Goal: Communication & Community: Answer question/provide support

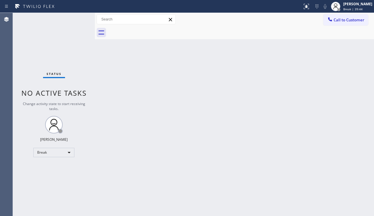
click at [123, 172] on div "Back to Dashboard Change Sender ID Customers Technicians Select a contact Outbo…" at bounding box center [234, 114] width 279 height 203
drag, startPoint x: 206, startPoint y: 145, endPoint x: 199, endPoint y: 146, distance: 6.6
click at [206, 144] on div "Back to Dashboard Change Sender ID Customers Technicians Select a contact Outbo…" at bounding box center [234, 114] width 279 height 203
click at [41, 57] on div "Status No active tasks Change activity state to start receiving tasks. [PERSON_…" at bounding box center [54, 114] width 82 height 203
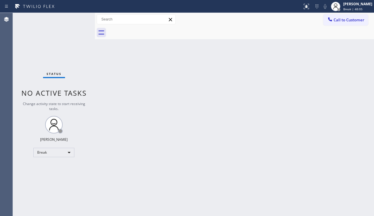
click at [65, 74] on div "Status No active tasks Change activity state to start receiving tasks. [PERSON_…" at bounding box center [54, 114] width 82 height 203
click at [57, 74] on span "Status" at bounding box center [54, 74] width 15 height 4
click at [51, 75] on span "Status" at bounding box center [54, 74] width 15 height 4
click at [47, 75] on span "Status" at bounding box center [54, 74] width 15 height 4
click at [61, 73] on span "Status" at bounding box center [54, 74] width 15 height 4
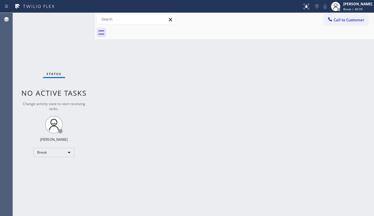
click at [55, 74] on span "Status" at bounding box center [54, 74] width 15 height 4
click at [51, 74] on span "Status" at bounding box center [54, 74] width 15 height 4
click at [46, 74] on div "Status" at bounding box center [54, 75] width 22 height 6
click at [51, 74] on span "Status" at bounding box center [54, 74] width 15 height 4
click at [55, 74] on span "Status" at bounding box center [54, 74] width 15 height 4
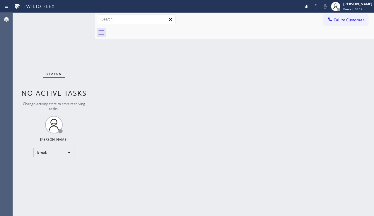
click at [61, 73] on div "Status" at bounding box center [54, 75] width 22 height 6
click at [56, 74] on span "Status" at bounding box center [54, 74] width 15 height 4
click at [50, 74] on span "Status" at bounding box center [54, 74] width 15 height 4
click at [47, 74] on span "Status" at bounding box center [54, 74] width 15 height 4
click at [51, 74] on span "Status" at bounding box center [54, 74] width 15 height 4
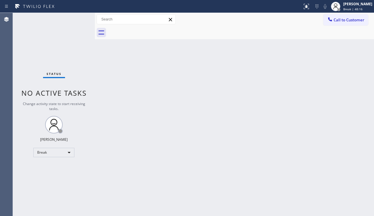
click at [55, 74] on span "Status" at bounding box center [54, 74] width 15 height 4
click at [60, 73] on span "Status" at bounding box center [54, 74] width 15 height 4
click at [55, 74] on span "Status" at bounding box center [54, 74] width 15 height 4
click at [51, 74] on span "Status" at bounding box center [54, 74] width 15 height 4
click at [47, 74] on span "Status" at bounding box center [54, 74] width 15 height 4
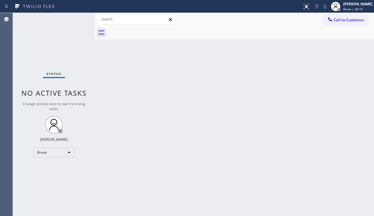
click at [51, 74] on span "Status" at bounding box center [54, 74] width 15 height 4
click at [55, 74] on span "Status" at bounding box center [54, 74] width 15 height 4
click at [60, 74] on span "Status" at bounding box center [54, 74] width 15 height 4
click at [61, 74] on span "Status" at bounding box center [54, 74] width 15 height 4
click at [55, 74] on span "Status" at bounding box center [54, 74] width 15 height 4
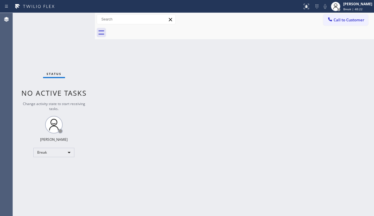
click at [50, 74] on span "Status" at bounding box center [54, 74] width 15 height 4
click at [47, 74] on span "Status" at bounding box center [54, 74] width 15 height 4
click at [52, 74] on span "Status" at bounding box center [54, 74] width 15 height 4
click at [57, 74] on span "Status" at bounding box center [54, 74] width 15 height 4
click at [61, 73] on span "Status" at bounding box center [54, 74] width 15 height 4
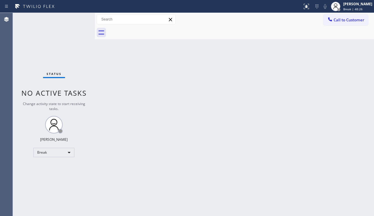
click at [55, 74] on span "Status" at bounding box center [54, 74] width 15 height 4
click at [50, 74] on span "Status" at bounding box center [54, 74] width 15 height 4
click at [47, 74] on span "Status" at bounding box center [54, 74] width 15 height 4
click at [63, 154] on div "Break" at bounding box center [53, 152] width 41 height 9
click at [60, 173] on li "Unavailable" at bounding box center [54, 175] width 40 height 7
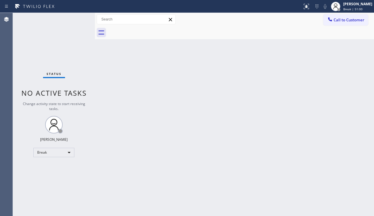
click at [123, 166] on div "Back to Dashboard Change Sender ID Customers Technicians Select a contact Outbo…" at bounding box center [234, 114] width 279 height 203
click at [172, 115] on div "Back to Dashboard Change Sender ID Customers Technicians Select a contact Outbo…" at bounding box center [234, 114] width 279 height 203
click at [25, 190] on div "Status No active tasks Change activity state to start receiving tasks. [PERSON_…" at bounding box center [54, 114] width 82 height 203
click at [179, 188] on div "Back to Dashboard Change Sender ID Customers Technicians Select a contact Outbo…" at bounding box center [234, 114] width 279 height 203
click at [222, 197] on div "Back to Dashboard Change Sender ID Customers Technicians Select a contact Outbo…" at bounding box center [234, 114] width 279 height 203
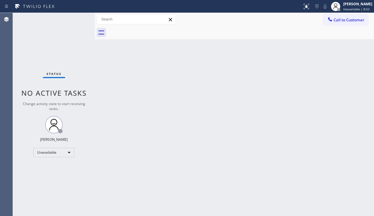
click at [365, 128] on div "Back to Dashboard Change Sender ID Customers Technicians Select a contact Outbo…" at bounding box center [234, 114] width 279 height 203
click at [342, 24] on button "Call to Customer" at bounding box center [345, 19] width 45 height 11
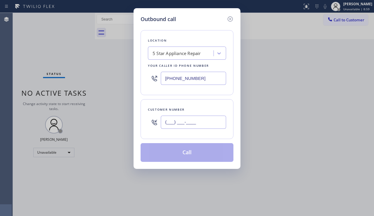
click at [179, 123] on input "(___) ___-____" at bounding box center [193, 122] width 65 height 13
paste input "949) 466-6969"
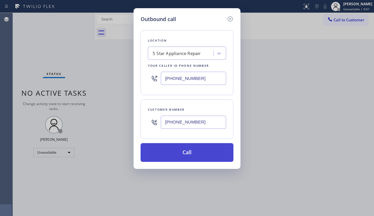
type input "[PHONE_NUMBER]"
click at [197, 152] on button "Call" at bounding box center [187, 152] width 93 height 19
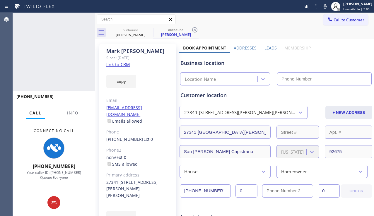
type input "[PHONE_NUMBER]"
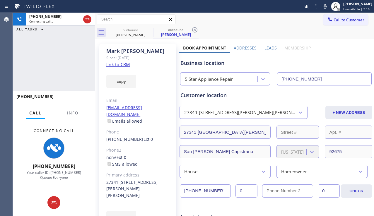
drag, startPoint x: 40, startPoint y: 67, endPoint x: 76, endPoint y: 86, distance: 40.2
click at [40, 67] on div "[PHONE_NUMBER] Connecting call… ALL TASKS ALL TASKS ACTIVE TASKS TASKS IN WRAP …" at bounding box center [54, 48] width 82 height 71
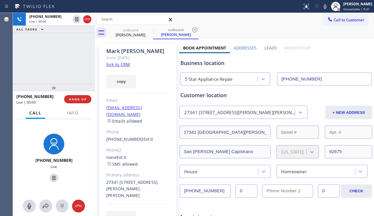
click at [268, 47] on label "Leads" at bounding box center [270, 48] width 12 height 6
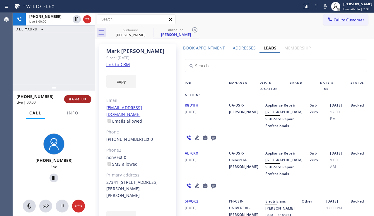
click at [77, 97] on span "HANG UP" at bounding box center [78, 99] width 18 height 4
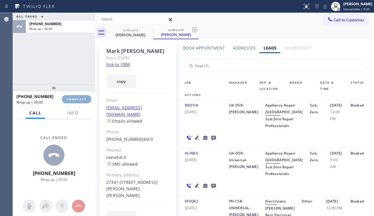
click at [77, 97] on span "COMPLETE" at bounding box center [76, 99] width 20 height 4
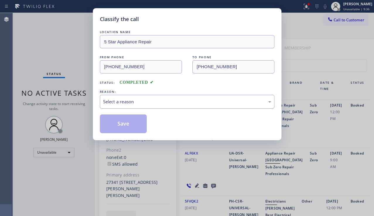
drag, startPoint x: 177, startPoint y: 103, endPoint x: 172, endPoint y: 107, distance: 6.9
click at [176, 103] on div "Select a reason" at bounding box center [187, 101] width 168 height 7
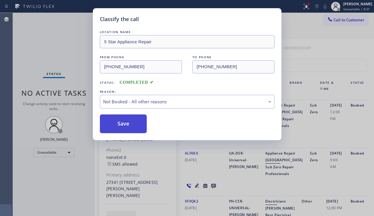
click at [130, 124] on button "Save" at bounding box center [123, 124] width 47 height 19
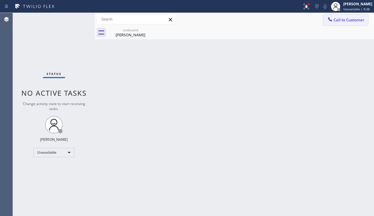
click at [337, 20] on span "Call to Customer" at bounding box center [349, 19] width 31 height 5
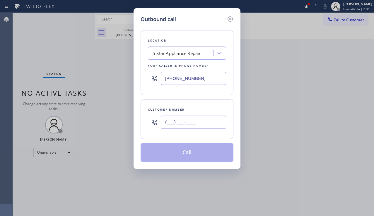
click at [194, 126] on input "(___) ___-____" at bounding box center [193, 122] width 65 height 13
paste input "310) 625-5139"
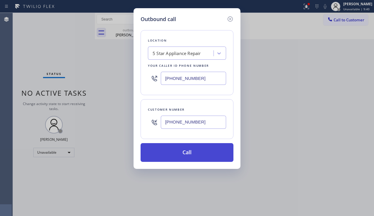
type input "[PHONE_NUMBER]"
click at [213, 155] on button "Call" at bounding box center [187, 152] width 93 height 19
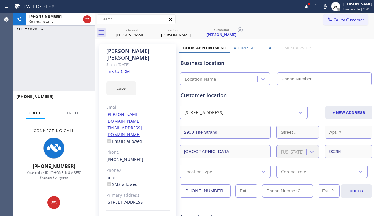
type input "[PHONE_NUMBER]"
click at [43, 60] on div "[PHONE_NUMBER] Connecting call… ALL TASKS ALL TASKS ACTIVE TASKS TASKS IN WRAP …" at bounding box center [54, 48] width 82 height 71
drag, startPoint x: 172, startPoint y: 94, endPoint x: 127, endPoint y: 93, distance: 45.7
click at [127, 93] on div "[PERSON_NAME] Since: [DATE] link to CRM copy Email [PERSON_NAME][DOMAIN_NAME][E…" at bounding box center [137, 141] width 77 height 194
click at [134, 97] on div "[PERSON_NAME] Since: [DATE] link to CRM copy Email [PERSON_NAME][DOMAIN_NAME][E…" at bounding box center [137, 141] width 77 height 194
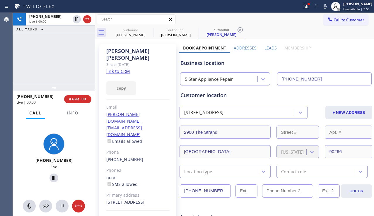
click at [264, 49] on label "Leads" at bounding box center [270, 48] width 12 height 6
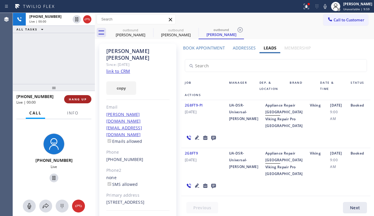
click at [76, 100] on span "HANG UP" at bounding box center [78, 99] width 18 height 4
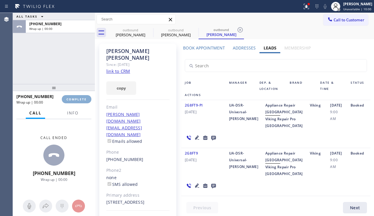
click at [76, 100] on span "COMPLETE" at bounding box center [76, 99] width 20 height 4
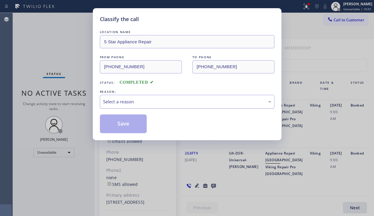
click at [165, 105] on div "Select a reason" at bounding box center [187, 102] width 175 height 14
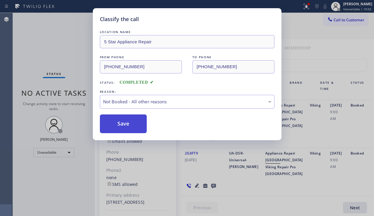
click at [131, 124] on button "Save" at bounding box center [123, 124] width 47 height 19
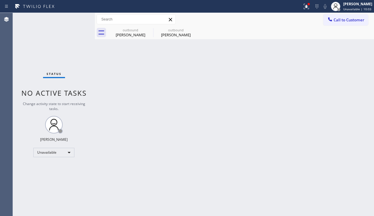
click at [330, 21] on icon at bounding box center [330, 19] width 6 height 6
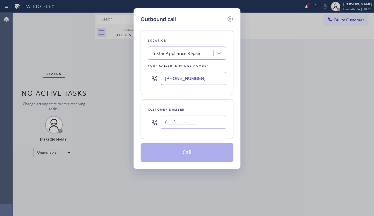
click at [176, 123] on input "(___) ___-____" at bounding box center [193, 122] width 65 height 13
paste input "310) 463-6763"
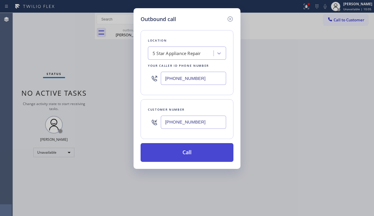
type input "[PHONE_NUMBER]"
click at [197, 153] on button "Call" at bounding box center [187, 152] width 93 height 19
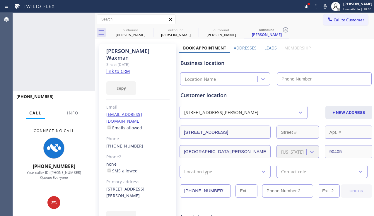
type input "[PHONE_NUMBER]"
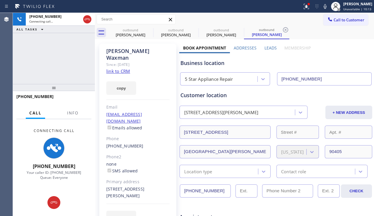
click at [161, 211] on div "EDIT" at bounding box center [137, 217] width 63 height 13
click at [129, 186] on div "[STREET_ADDRESS][PERSON_NAME]" at bounding box center [137, 192] width 63 height 13
drag, startPoint x: 129, startPoint y: 183, endPoint x: 106, endPoint y: 177, distance: 24.5
click at [106, 177] on div "[PERSON_NAME] Since: [DATE] link to CRM copy Email [EMAIL_ADDRESS][DOMAIN_NAME]…" at bounding box center [137, 138] width 77 height 188
click at [106, 186] on div "[STREET_ADDRESS][PERSON_NAME]" at bounding box center [137, 192] width 63 height 13
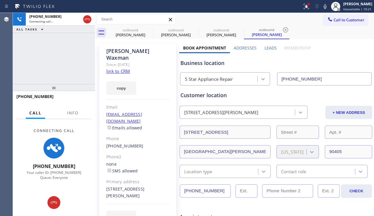
click at [125, 186] on div "[STREET_ADDRESS][PERSON_NAME]" at bounding box center [137, 192] width 63 height 13
click at [115, 186] on div "[STREET_ADDRESS][PERSON_NAME]" at bounding box center [137, 192] width 63 height 13
click at [117, 186] on div "[STREET_ADDRESS][PERSON_NAME]" at bounding box center [137, 192] width 63 height 13
click at [116, 186] on div "[STREET_ADDRESS][PERSON_NAME]" at bounding box center [137, 192] width 63 height 13
click at [117, 186] on div "[STREET_ADDRESS][PERSON_NAME]" at bounding box center [137, 192] width 63 height 13
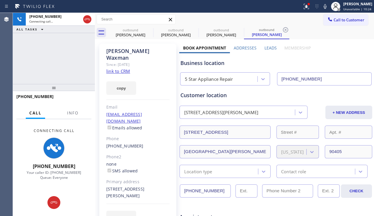
click at [115, 186] on div "[STREET_ADDRESS][PERSON_NAME]" at bounding box center [137, 192] width 63 height 13
click at [117, 186] on div "[STREET_ADDRESS][PERSON_NAME]" at bounding box center [137, 192] width 63 height 13
click at [116, 186] on div "[STREET_ADDRESS][PERSON_NAME]" at bounding box center [137, 192] width 63 height 13
click at [117, 186] on div "[STREET_ADDRESS][PERSON_NAME]" at bounding box center [137, 192] width 63 height 13
click at [115, 186] on div "[STREET_ADDRESS][PERSON_NAME]" at bounding box center [137, 192] width 63 height 13
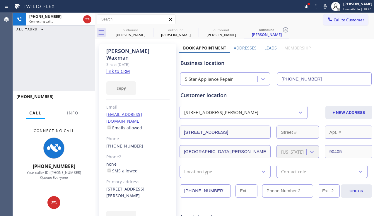
click at [117, 186] on div "[STREET_ADDRESS][PERSON_NAME]" at bounding box center [137, 192] width 63 height 13
click at [115, 186] on div "[STREET_ADDRESS][PERSON_NAME]" at bounding box center [137, 192] width 63 height 13
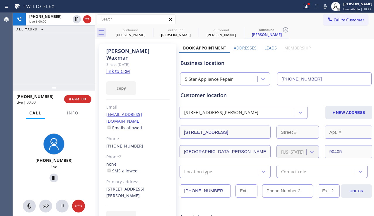
click at [117, 186] on div "[STREET_ADDRESS][PERSON_NAME]" at bounding box center [137, 192] width 63 height 13
click at [115, 186] on div "[STREET_ADDRESS][PERSON_NAME]" at bounding box center [137, 192] width 63 height 13
click at [117, 186] on div "[STREET_ADDRESS][PERSON_NAME]" at bounding box center [137, 192] width 63 height 13
click at [116, 186] on div "[STREET_ADDRESS][PERSON_NAME]" at bounding box center [137, 192] width 63 height 13
click at [77, 101] on span "HANG UP" at bounding box center [78, 99] width 18 height 4
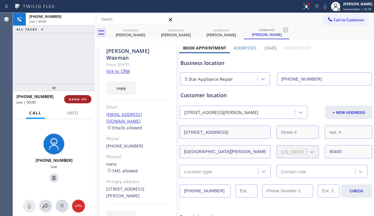
click at [77, 101] on span "HANG UP" at bounding box center [78, 99] width 18 height 4
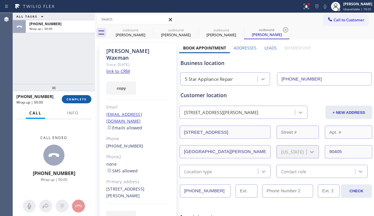
click at [77, 101] on span "COMPLETE" at bounding box center [76, 99] width 20 height 4
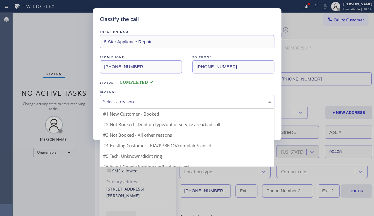
click at [146, 106] on div "Select a reason" at bounding box center [187, 102] width 175 height 14
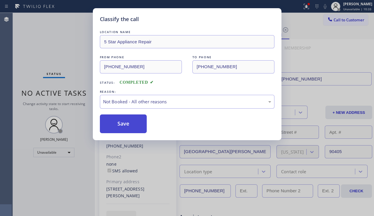
click at [132, 124] on button "Save" at bounding box center [123, 124] width 47 height 19
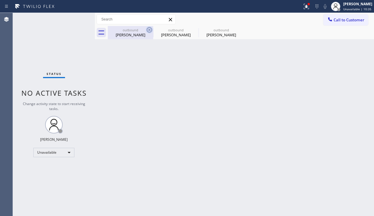
click at [148, 31] on icon at bounding box center [149, 29] width 7 height 7
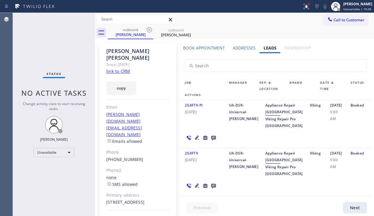
click at [148, 31] on icon at bounding box center [149, 29] width 7 height 7
click at [0, 0] on icon at bounding box center [0, 0] width 0 height 0
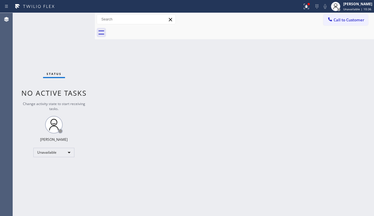
click at [148, 31] on div at bounding box center [241, 32] width 266 height 13
click at [345, 20] on span "Call to Customer" at bounding box center [349, 19] width 31 height 5
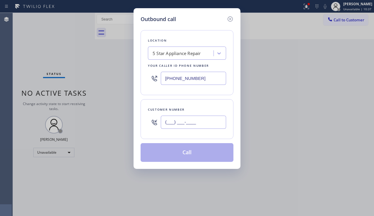
click at [185, 121] on input "(___) ___-____" at bounding box center [193, 122] width 65 height 13
paste input "626) 375-5252"
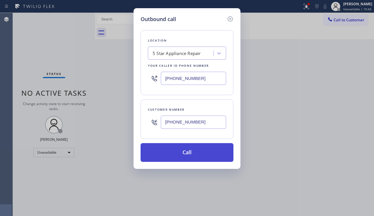
type input "[PHONE_NUMBER]"
click at [180, 154] on button "Call" at bounding box center [187, 152] width 93 height 19
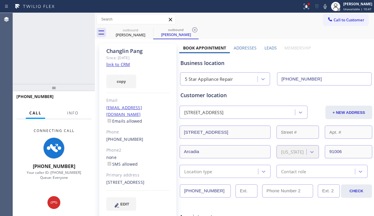
type input "[PHONE_NUMBER]"
click at [40, 67] on div "[PHONE_NUMBER] Connecting call… ALL TASKS ALL TASKS ACTIVE TASKS TASKS IN WRAP …" at bounding box center [54, 48] width 82 height 71
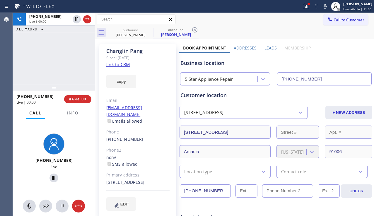
click at [267, 46] on label "Leads" at bounding box center [270, 48] width 12 height 6
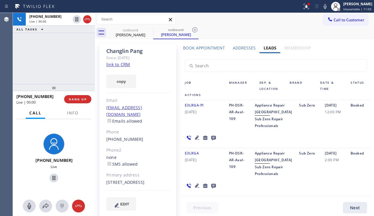
click at [196, 140] on icon at bounding box center [197, 138] width 4 height 4
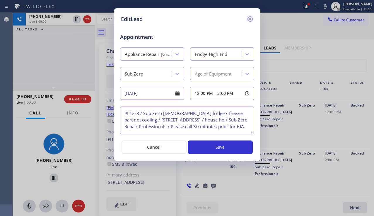
click at [252, 20] on icon at bounding box center [249, 18] width 5 height 5
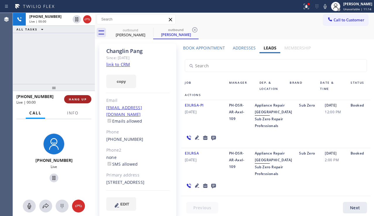
click at [84, 99] on span "HANG UP" at bounding box center [78, 99] width 18 height 4
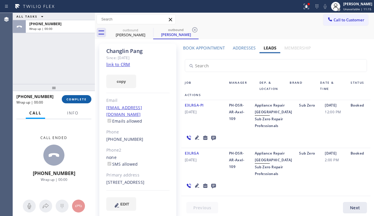
click at [84, 99] on span "COMPLETE" at bounding box center [76, 99] width 20 height 4
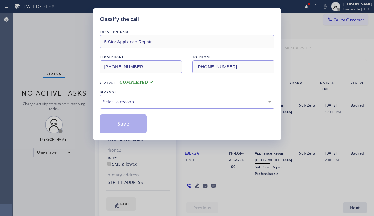
click at [156, 102] on div "Select a reason" at bounding box center [187, 101] width 168 height 7
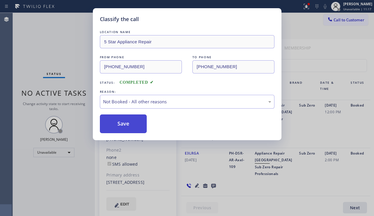
drag, startPoint x: 129, startPoint y: 127, endPoint x: 373, endPoint y: 60, distance: 253.8
click at [129, 125] on button "Save" at bounding box center [123, 124] width 47 height 19
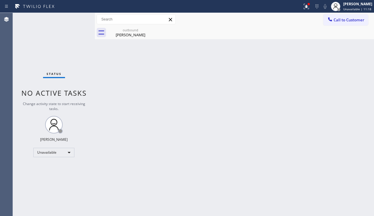
click at [329, 20] on icon at bounding box center [330, 19] width 6 height 6
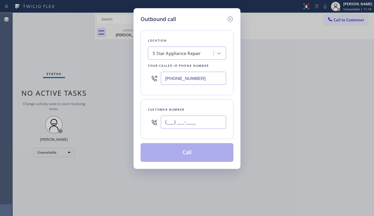
click at [165, 121] on input "(___) ___-____" at bounding box center [193, 122] width 65 height 13
paste input "818) 261-3830"
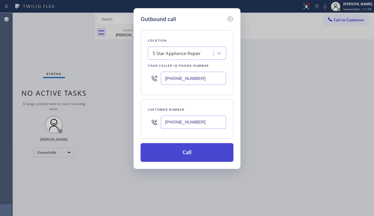
type input "[PHONE_NUMBER]"
click at [186, 148] on button "Call" at bounding box center [187, 152] width 93 height 19
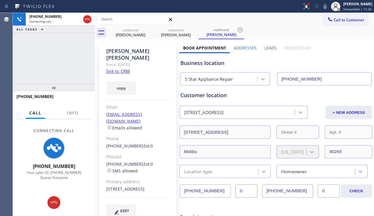
type input "[PHONE_NUMBER]"
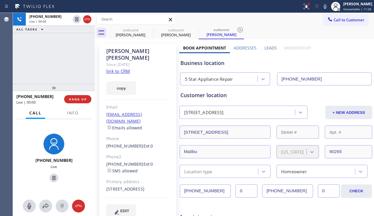
click at [41, 57] on div "[PHONE_NUMBER] Live | 00:00 ALL TASKS ALL TASKS ACTIVE TASKS TASKS IN WRAP UP" at bounding box center [54, 48] width 82 height 71
click at [73, 98] on span "HANG UP" at bounding box center [78, 99] width 18 height 4
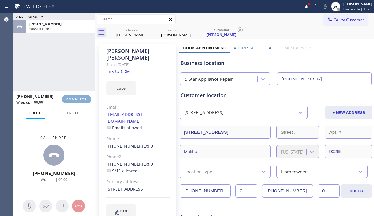
click at [73, 98] on span "COMPLETE" at bounding box center [76, 99] width 20 height 4
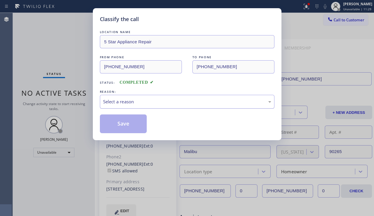
click at [143, 98] on div "Select a reason" at bounding box center [187, 101] width 168 height 7
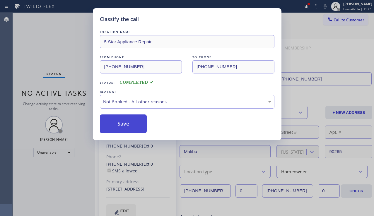
click at [124, 125] on button "Save" at bounding box center [123, 124] width 47 height 19
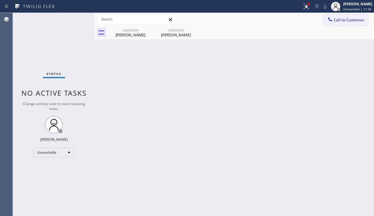
click at [337, 23] on button "Call to Customer" at bounding box center [345, 19] width 45 height 11
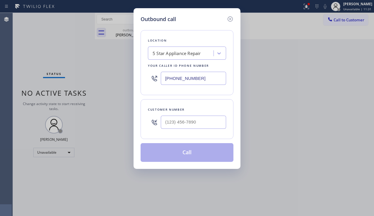
click at [180, 129] on div at bounding box center [193, 122] width 65 height 19
click at [179, 119] on input "(___) ___-____" at bounding box center [193, 122] width 65 height 13
paste input "310) 989-1222"
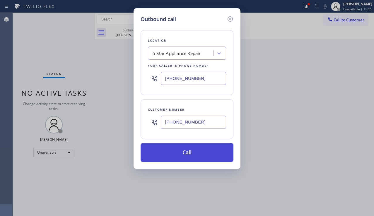
type input "[PHONE_NUMBER]"
click at [195, 156] on button "Call" at bounding box center [187, 152] width 93 height 19
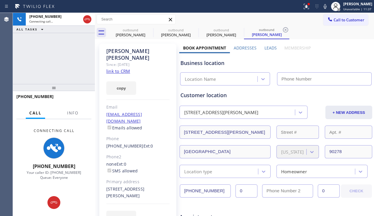
type input "[PHONE_NUMBER]"
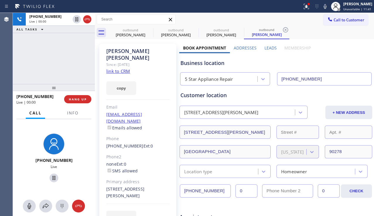
click at [36, 73] on div "[PHONE_NUMBER] Live | 00:00 ALL TASKS ALL TASKS ACTIVE TASKS TASKS IN WRAP UP" at bounding box center [54, 48] width 82 height 71
click at [73, 99] on span "HANG UP" at bounding box center [78, 99] width 18 height 4
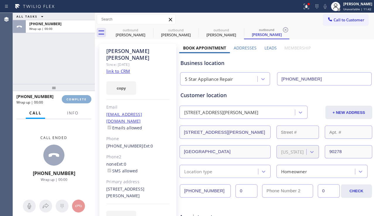
click at [73, 99] on span "COMPLETE" at bounding box center [76, 99] width 20 height 4
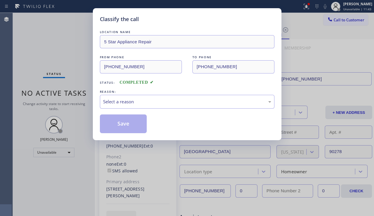
click at [163, 104] on div "Select a reason" at bounding box center [187, 101] width 168 height 7
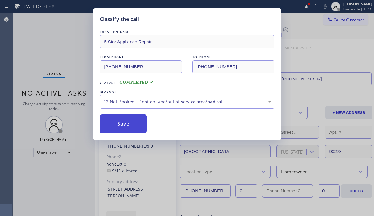
drag, startPoint x: 125, startPoint y: 124, endPoint x: 249, endPoint y: 97, distance: 126.2
click at [126, 124] on button "Save" at bounding box center [123, 124] width 47 height 19
click at [333, 20] on div "Classify the call LOCATION NAME 5 Star Appliance Repair FROM PHONE [PHONE_NUMBE…" at bounding box center [187, 108] width 374 height 216
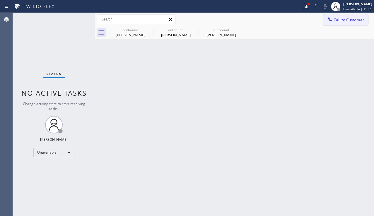
click at [337, 22] on span "Call to Customer" at bounding box center [349, 19] width 31 height 5
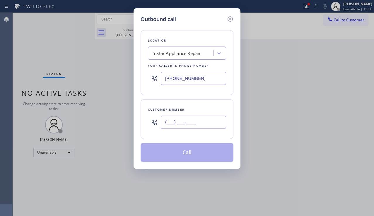
click at [177, 123] on input "(___) ___-____" at bounding box center [193, 122] width 65 height 13
paste input "480) 318-8465"
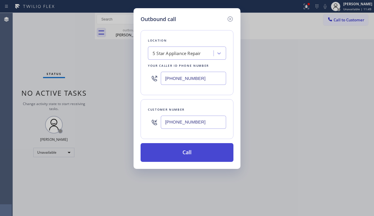
type input "[PHONE_NUMBER]"
click at [201, 149] on button "Call" at bounding box center [187, 152] width 93 height 19
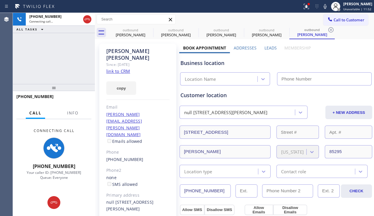
type input "[PHONE_NUMBER]"
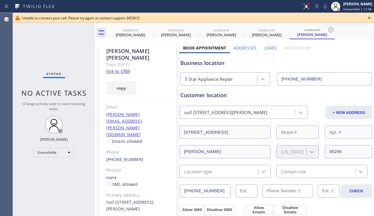
click at [61, 71] on div "Status No active tasks Change activity state to start receiving tasks. [PERSON_…" at bounding box center [54, 114] width 82 height 203
click at [368, 18] on icon at bounding box center [369, 17] width 7 height 7
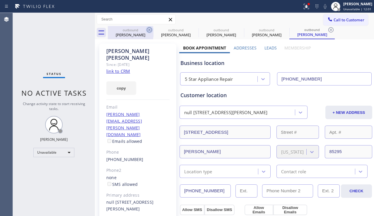
click at [148, 30] on icon at bounding box center [149, 29] width 7 height 7
click at [0, 0] on icon at bounding box center [0, 0] width 0 height 0
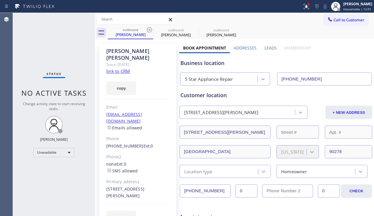
click at [148, 30] on icon at bounding box center [149, 29] width 7 height 7
click at [0, 0] on icon at bounding box center [0, 0] width 0 height 0
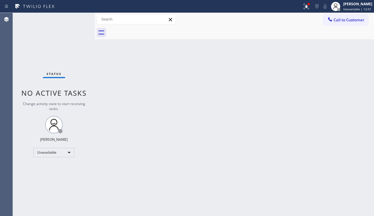
click at [148, 30] on div at bounding box center [241, 32] width 266 height 13
click at [303, 8] on icon at bounding box center [306, 6] width 7 height 7
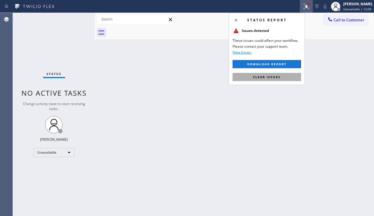
click at [271, 76] on span "Clear issues" at bounding box center [267, 77] width 28 height 4
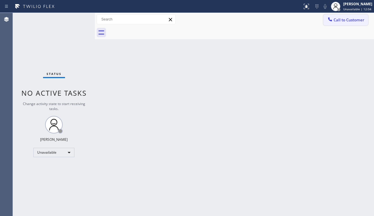
click at [339, 25] on button "Call to Customer" at bounding box center [345, 19] width 45 height 11
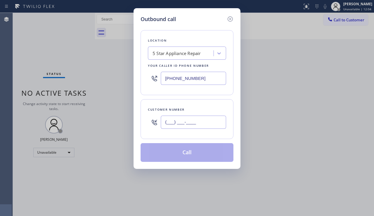
click at [175, 123] on input "(___) ___-____" at bounding box center [193, 122] width 65 height 13
paste input "303) 588-5640"
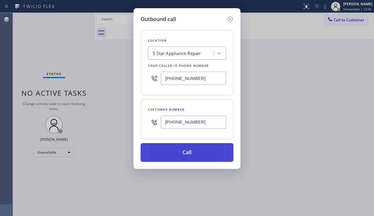
type input "[PHONE_NUMBER]"
click at [199, 153] on button "Call" at bounding box center [187, 152] width 93 height 19
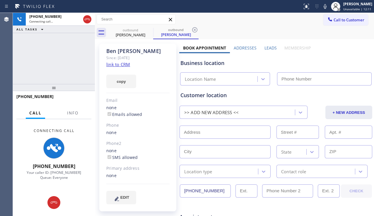
type input "[PHONE_NUMBER]"
click at [133, 209] on div "[PERSON_NAME] Since: [DATE] link to CRM copy Email none Emails allowed Phone no…" at bounding box center [137, 128] width 77 height 168
click at [266, 48] on label "Leads" at bounding box center [270, 48] width 12 height 6
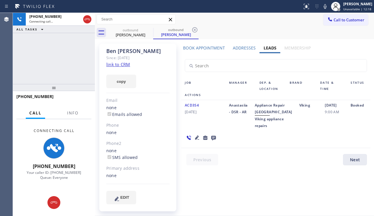
click at [198, 140] on icon at bounding box center [197, 138] width 4 height 4
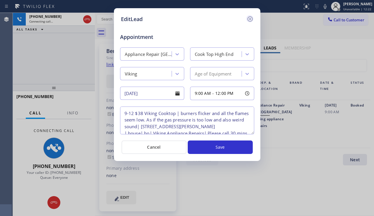
click at [248, 19] on icon at bounding box center [250, 19] width 7 height 7
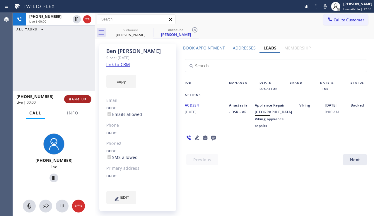
click at [78, 97] on span "HANG UP" at bounding box center [78, 99] width 18 height 4
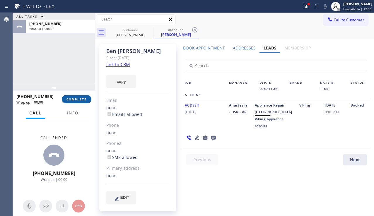
click at [78, 97] on span "COMPLETE" at bounding box center [76, 99] width 20 height 4
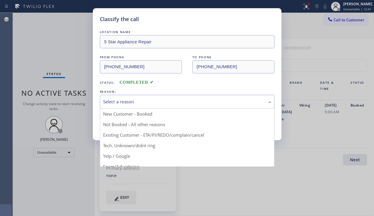
click at [137, 105] on div "Select a reason" at bounding box center [187, 101] width 168 height 7
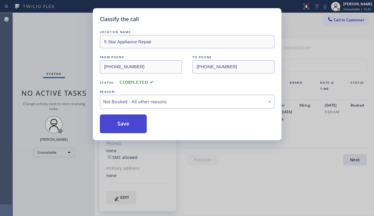
click at [138, 127] on button "Save" at bounding box center [123, 124] width 47 height 19
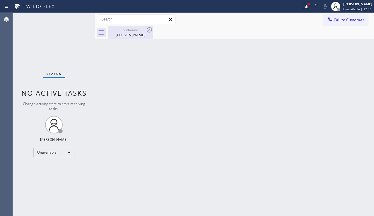
click at [142, 37] on div "outbound [PERSON_NAME]" at bounding box center [130, 32] width 44 height 13
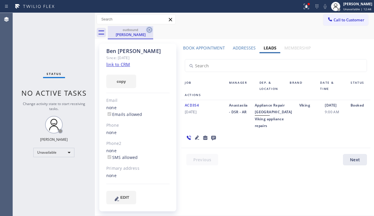
click at [147, 30] on icon at bounding box center [149, 29] width 5 height 5
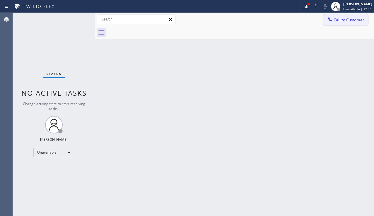
click at [327, 19] on icon at bounding box center [330, 19] width 6 height 6
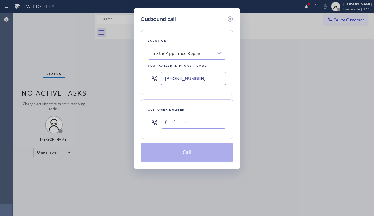
click at [181, 124] on input "(___) ___-____" at bounding box center [193, 122] width 65 height 13
paste input "760) 990-3685"
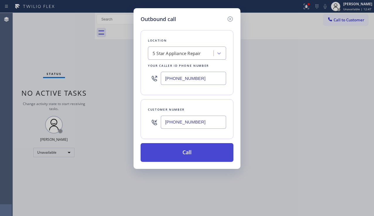
type input "[PHONE_NUMBER]"
click at [204, 153] on button "Call" at bounding box center [187, 152] width 93 height 19
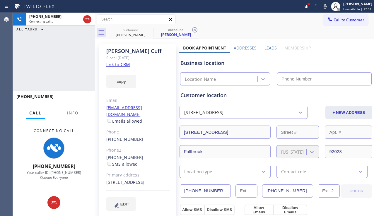
type input "[PHONE_NUMBER]"
click at [55, 62] on div "[PHONE_NUMBER] Connecting call… ALL TASKS ALL TASKS ACTIVE TASKS TASKS IN WRAP …" at bounding box center [54, 48] width 82 height 71
click at [77, 52] on div "[PHONE_NUMBER] Connecting call… ALL TASKS ALL TASKS ACTIVE TASKS TASKS IN WRAP …" at bounding box center [54, 48] width 82 height 71
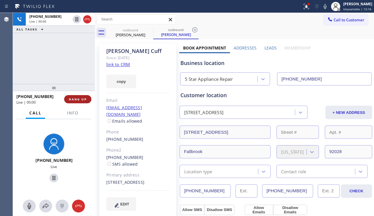
click at [78, 100] on span "HANG UP" at bounding box center [78, 99] width 18 height 4
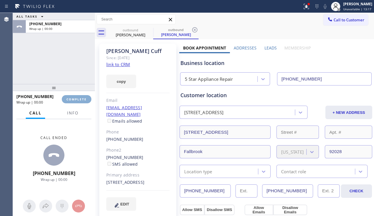
click at [78, 100] on span "COMPLETE" at bounding box center [76, 99] width 20 height 4
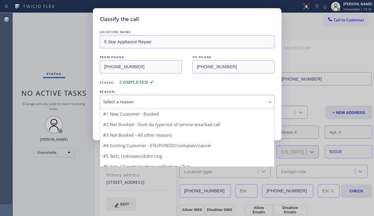
click at [159, 102] on div "Select a reason" at bounding box center [187, 101] width 168 height 7
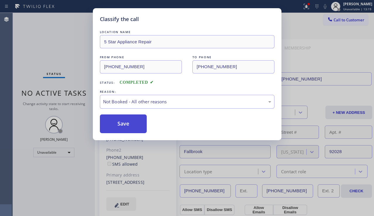
click at [124, 126] on button "Save" at bounding box center [123, 124] width 47 height 19
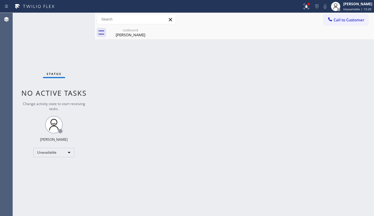
click at [337, 22] on span "Call to Customer" at bounding box center [349, 19] width 31 height 5
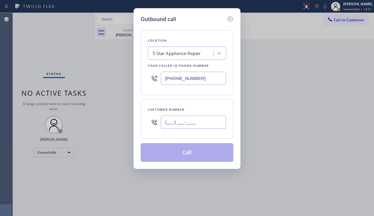
click at [185, 117] on input "(___) ___-____" at bounding box center [193, 122] width 65 height 13
paste input "310) 463-3984"
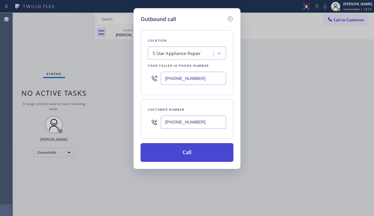
type input "[PHONE_NUMBER]"
click at [192, 148] on button "Call" at bounding box center [187, 152] width 93 height 19
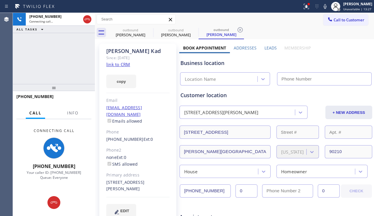
type input "[PHONE_NUMBER]"
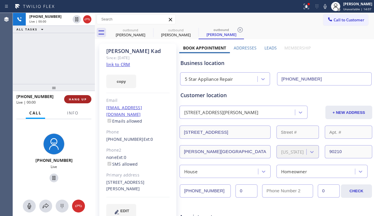
click at [71, 97] on button "HANG UP" at bounding box center [77, 99] width 27 height 8
click at [72, 96] on button "HANG UP" at bounding box center [77, 99] width 27 height 8
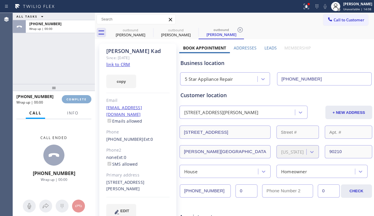
click at [72, 96] on button "COMPLETE" at bounding box center [77, 99] width 30 height 8
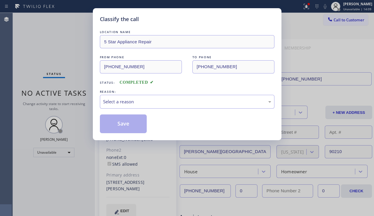
click at [154, 109] on div "LOCATION NAME 5 Star Appliance Repair FROM PHONE [PHONE_NUMBER] TO PHONE [PHONE…" at bounding box center [187, 81] width 175 height 104
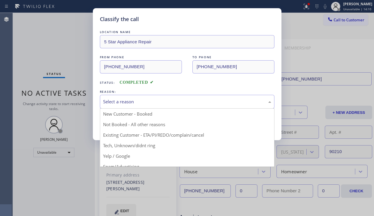
click at [158, 102] on div "Select a reason" at bounding box center [187, 101] width 168 height 7
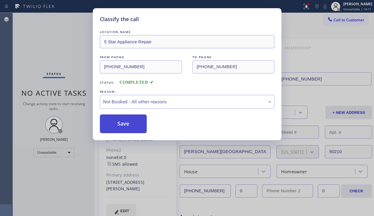
click at [130, 128] on button "Save" at bounding box center [123, 124] width 47 height 19
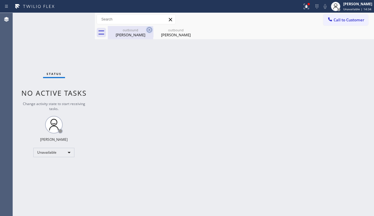
click at [150, 29] on icon at bounding box center [149, 29] width 5 height 5
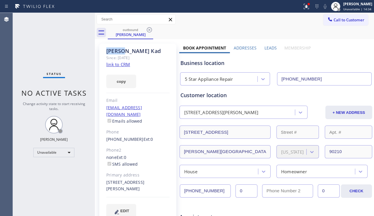
click at [150, 29] on icon at bounding box center [149, 29] width 5 height 5
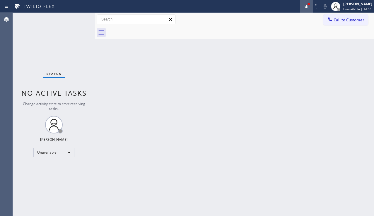
click at [303, 6] on icon at bounding box center [306, 6] width 7 height 7
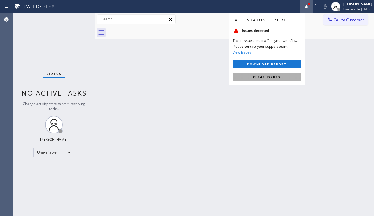
click at [272, 76] on span "Clear issues" at bounding box center [267, 77] width 28 height 4
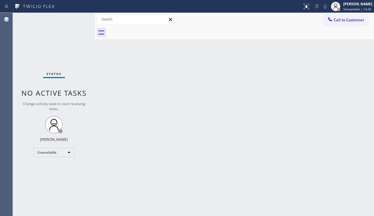
click at [227, 106] on div "Back to Dashboard Change Sender ID Customers Technicians Select a contact Outbo…" at bounding box center [234, 114] width 279 height 203
click at [101, 165] on div "Back to Dashboard Change Sender ID Customers Technicians Select a contact Outbo…" at bounding box center [234, 114] width 279 height 203
click at [365, 144] on div "Back to Dashboard Change Sender ID Customers Technicians Select a contact Outbo…" at bounding box center [234, 114] width 279 height 203
click at [345, 22] on span "Call to Customer" at bounding box center [349, 19] width 31 height 5
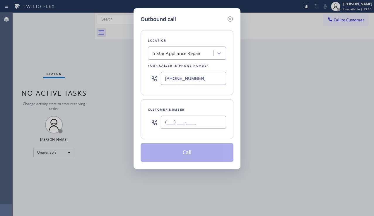
click at [169, 122] on input "(___) ___-____" at bounding box center [193, 122] width 65 height 13
paste input "513) 702-1476"
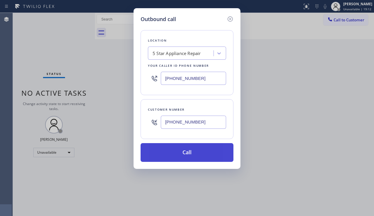
type input "[PHONE_NUMBER]"
click at [192, 153] on button "Call" at bounding box center [187, 152] width 93 height 19
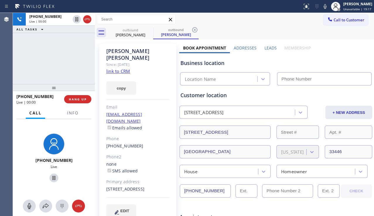
type input "[PHONE_NUMBER]"
click at [75, 98] on span "HANG UP" at bounding box center [78, 99] width 18 height 4
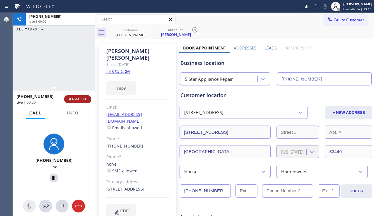
click at [75, 98] on span "HANG UP" at bounding box center [78, 99] width 18 height 4
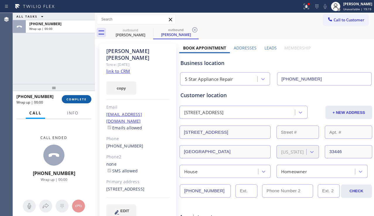
click at [75, 98] on span "COMPLETE" at bounding box center [76, 99] width 20 height 4
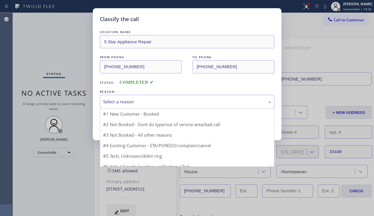
click at [151, 101] on div "Select a reason" at bounding box center [187, 101] width 168 height 7
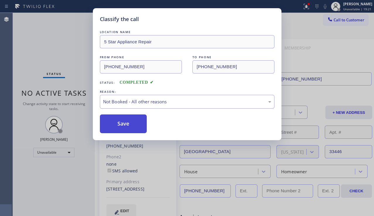
drag, startPoint x: 129, startPoint y: 123, endPoint x: 159, endPoint y: 112, distance: 31.5
click at [130, 123] on button "Save" at bounding box center [123, 124] width 47 height 19
click at [341, 20] on span "Call to Customer" at bounding box center [349, 19] width 31 height 5
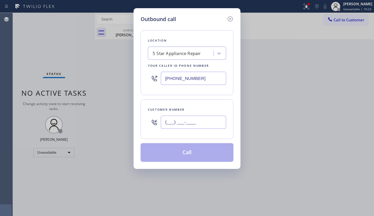
click at [182, 122] on input "(___) ___-____" at bounding box center [193, 122] width 65 height 13
paste input "310) 283-0995"
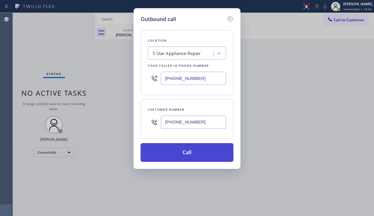
type input "[PHONE_NUMBER]"
click at [186, 151] on button "Call" at bounding box center [187, 152] width 93 height 19
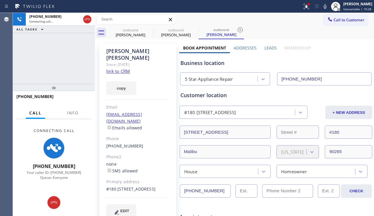
type input "[PHONE_NUMBER]"
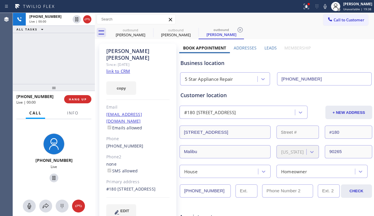
click at [66, 78] on div "[PHONE_NUMBER] Live | 00:00 ALL TASKS ALL TASKS ACTIVE TASKS TASKS IN WRAP UP" at bounding box center [54, 48] width 82 height 71
click at [75, 100] on span "HANG UP" at bounding box center [78, 99] width 18 height 4
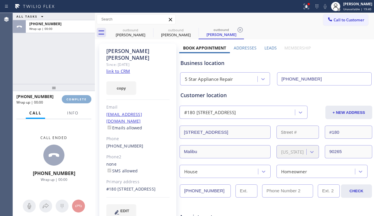
click at [75, 100] on span "COMPLETE" at bounding box center [76, 99] width 20 height 4
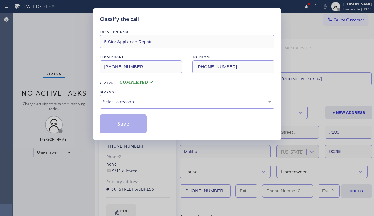
click at [152, 99] on div "Select a reason" at bounding box center [187, 101] width 168 height 7
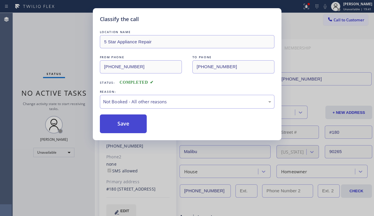
click at [125, 122] on button "Save" at bounding box center [123, 124] width 47 height 19
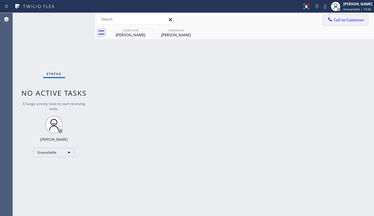
click at [326, 22] on button "Call to Customer" at bounding box center [345, 19] width 45 height 11
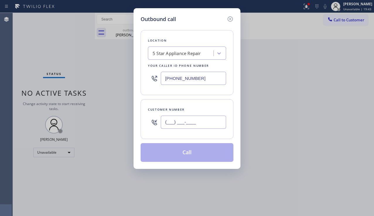
click at [168, 124] on input "(___) ___-____" at bounding box center [193, 122] width 65 height 13
paste input "425) 239-4416"
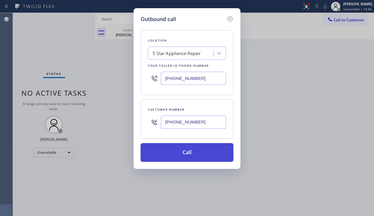
type input "[PHONE_NUMBER]"
click at [180, 151] on button "Call" at bounding box center [187, 152] width 93 height 19
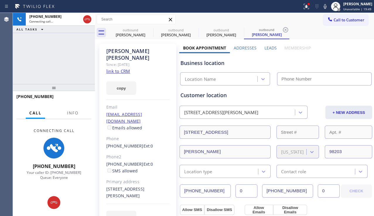
type input "[PHONE_NUMBER]"
click at [149, 211] on div "EDIT" at bounding box center [137, 217] width 63 height 13
click at [268, 47] on label "Leads" at bounding box center [270, 48] width 12 height 6
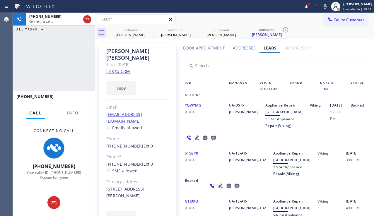
click at [194, 141] on icon at bounding box center [197, 137] width 7 height 7
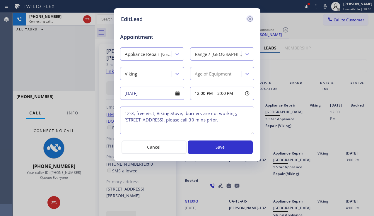
click at [248, 16] on icon at bounding box center [250, 19] width 7 height 7
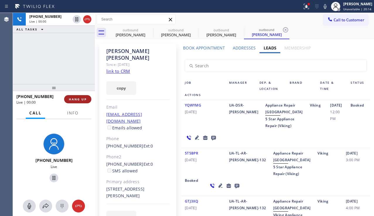
click at [76, 98] on span "HANG UP" at bounding box center [78, 99] width 18 height 4
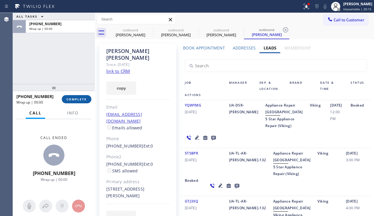
click at [76, 98] on span "COMPLETE" at bounding box center [76, 99] width 20 height 4
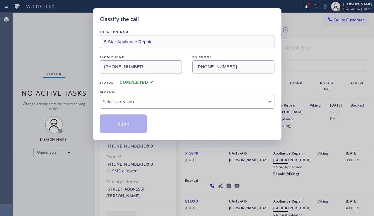
click at [163, 99] on div "Select a reason" at bounding box center [187, 101] width 168 height 7
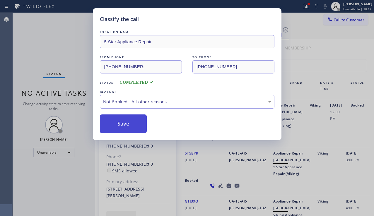
click at [124, 124] on button "Save" at bounding box center [123, 124] width 47 height 19
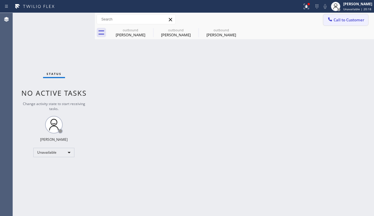
click at [335, 21] on span "Call to Customer" at bounding box center [349, 19] width 31 height 5
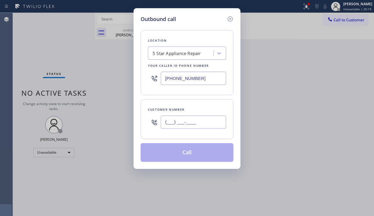
click at [169, 121] on input "(___) ___-____" at bounding box center [193, 122] width 65 height 13
paste input "818) 923-4377"
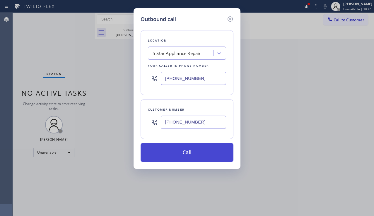
type input "[PHONE_NUMBER]"
click at [197, 154] on button "Call" at bounding box center [187, 152] width 93 height 19
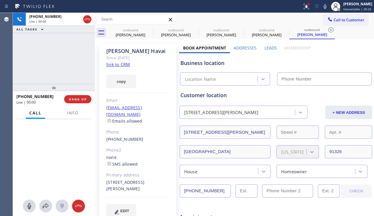
type input "[PHONE_NUMBER]"
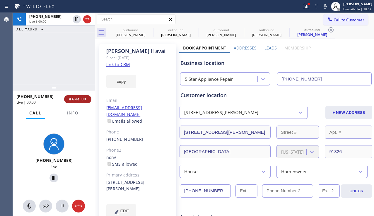
click at [87, 98] on button "HANG UP" at bounding box center [77, 99] width 27 height 8
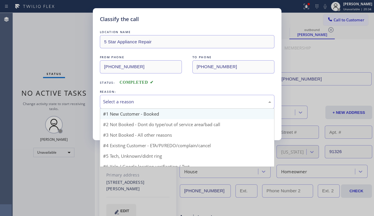
drag, startPoint x: 158, startPoint y: 106, endPoint x: 153, endPoint y: 110, distance: 6.0
click at [157, 106] on div "Select a reason" at bounding box center [187, 102] width 175 height 14
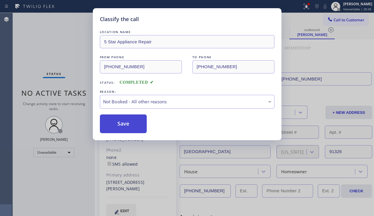
click at [133, 125] on button "Save" at bounding box center [123, 124] width 47 height 19
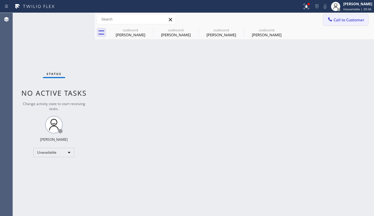
click at [337, 22] on span "Call to Customer" at bounding box center [349, 19] width 31 height 5
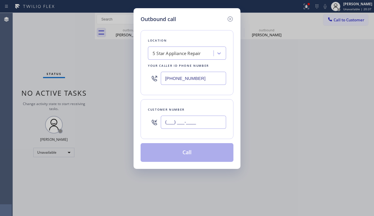
click at [211, 126] on input "(___) ___-____" at bounding box center [193, 122] width 65 height 13
paste input "818) 985-4983"
type input "[PHONE_NUMBER]"
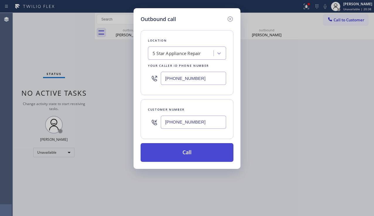
click at [197, 157] on button "Call" at bounding box center [187, 152] width 93 height 19
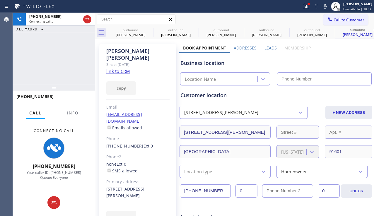
type input "[PHONE_NUMBER]"
click at [50, 80] on div "[PHONE_NUMBER] Connecting call… ALL TASKS ALL TASKS ACTIVE TASKS TASKS IN WRAP …" at bounding box center [54, 48] width 82 height 71
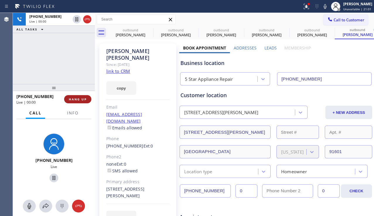
click at [78, 97] on span "HANG UP" at bounding box center [78, 99] width 18 height 4
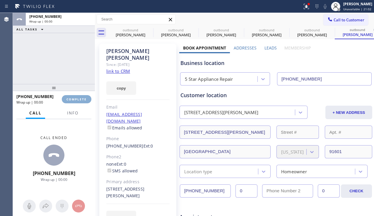
click at [78, 97] on span "COMPLETE" at bounding box center [76, 99] width 20 height 4
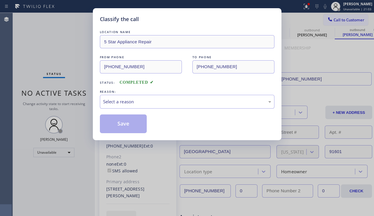
click at [157, 101] on div "Select a reason" at bounding box center [187, 101] width 168 height 7
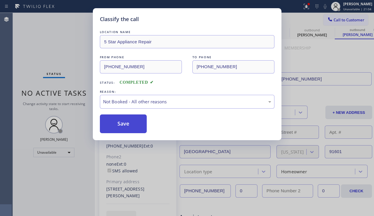
click at [132, 125] on button "Save" at bounding box center [123, 124] width 47 height 19
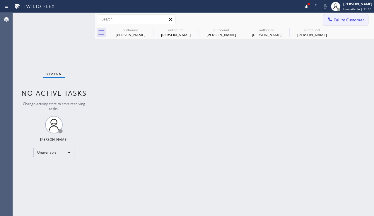
click at [336, 21] on span "Call to Customer" at bounding box center [349, 19] width 31 height 5
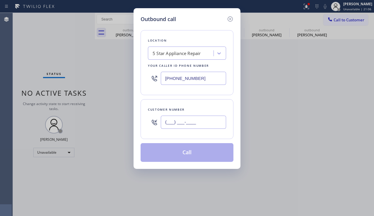
click at [192, 121] on input "(___) ___-____" at bounding box center [193, 122] width 65 height 13
paste input "305) 301-4465"
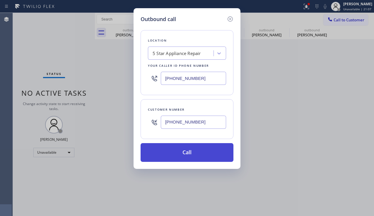
type input "[PHONE_NUMBER]"
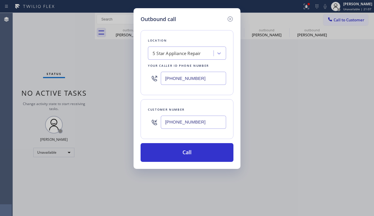
drag, startPoint x: 185, startPoint y: 153, endPoint x: 154, endPoint y: 130, distance: 37.8
click at [184, 153] on button "Call" at bounding box center [187, 152] width 93 height 19
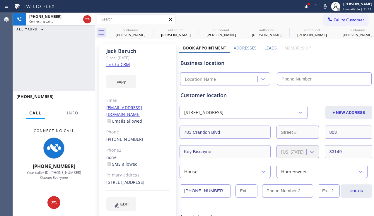
type input "[PHONE_NUMBER]"
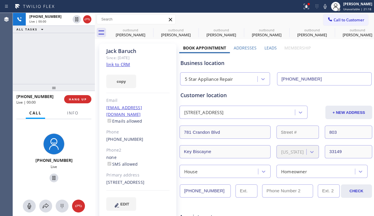
click at [38, 68] on div "[PHONE_NUMBER] Live | 00:00 ALL TASKS ALL TASKS ACTIVE TASKS TASKS IN WRAP UP" at bounding box center [54, 48] width 82 height 71
click at [269, 49] on label "Leads" at bounding box center [270, 48] width 12 height 6
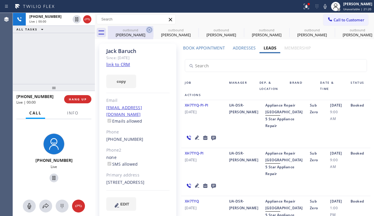
click at [149, 30] on icon at bounding box center [149, 29] width 5 height 5
click at [0, 0] on icon at bounding box center [0, 0] width 0 height 0
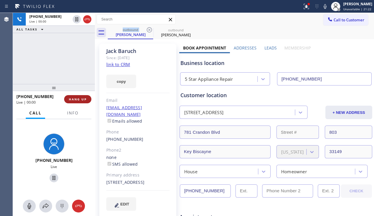
click at [74, 98] on span "HANG UP" at bounding box center [78, 99] width 18 height 4
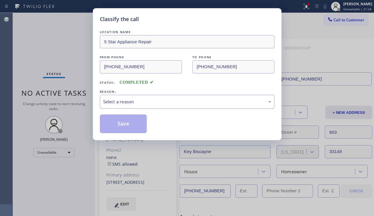
click at [163, 99] on div "Select a reason" at bounding box center [187, 101] width 168 height 7
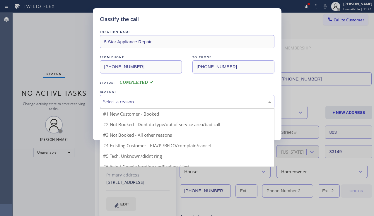
click at [163, 99] on div "Select a reason" at bounding box center [187, 101] width 168 height 7
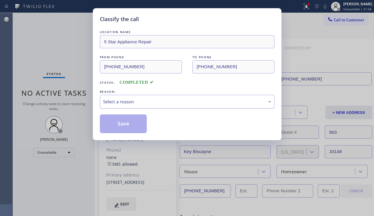
click at [144, 106] on div "Select a reason" at bounding box center [187, 102] width 175 height 14
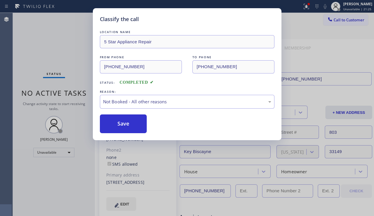
drag, startPoint x: 125, startPoint y: 126, endPoint x: 293, endPoint y: 87, distance: 172.4
click at [125, 126] on button "Save" at bounding box center [123, 124] width 47 height 19
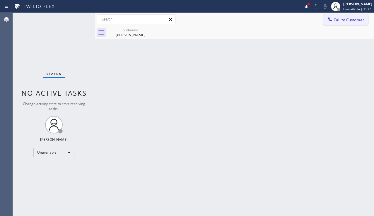
click at [337, 23] on button "Call to Customer" at bounding box center [345, 19] width 45 height 11
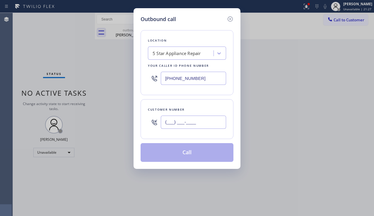
click at [174, 117] on input "(___) ___-____" at bounding box center [193, 122] width 65 height 13
paste input "213) 713-7356"
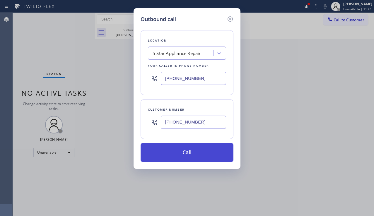
type input "[PHONE_NUMBER]"
click at [202, 153] on button "Call" at bounding box center [187, 152] width 93 height 19
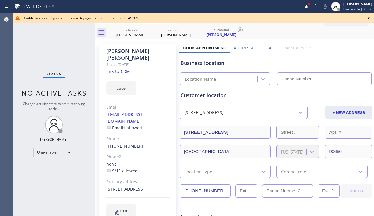
type input "[PHONE_NUMBER]"
click at [371, 18] on icon at bounding box center [369, 17] width 7 height 7
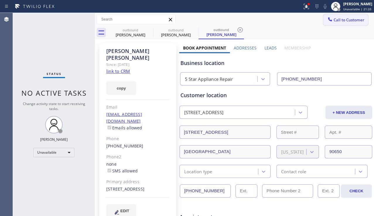
click at [343, 19] on span "Call to Customer" at bounding box center [349, 19] width 31 height 5
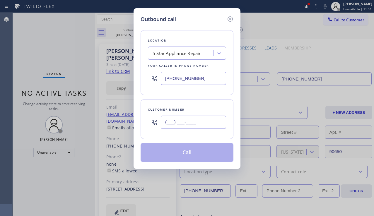
click at [188, 124] on input "(___) ___-____" at bounding box center [193, 122] width 65 height 13
paste input "312) 925-0591"
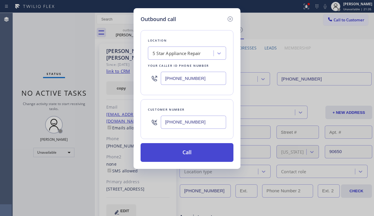
type input "[PHONE_NUMBER]"
click at [193, 151] on button "Call" at bounding box center [187, 152] width 93 height 19
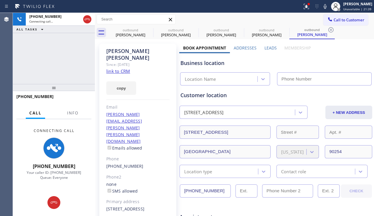
type input "[PHONE_NUMBER]"
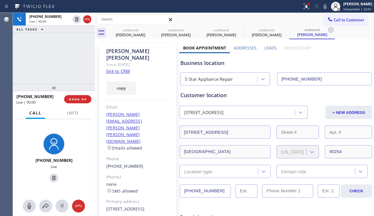
click at [273, 50] on label "Leads" at bounding box center [270, 48] width 12 height 6
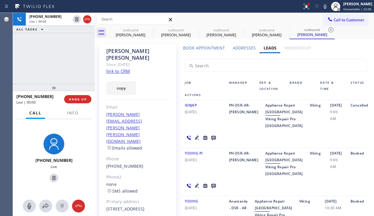
click at [196, 140] on icon at bounding box center [197, 138] width 4 height 4
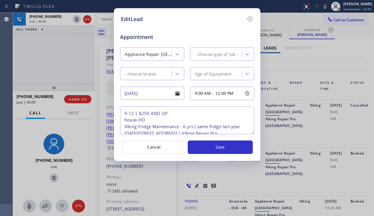
type textarea "9-12 | $250 AND UP house-HO Viking Fridge Maintenance - 6 yrs ( same fridge las…"
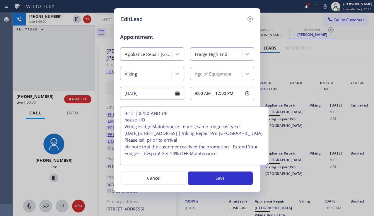
drag, startPoint x: 251, startPoint y: 133, endPoint x: 265, endPoint y: 164, distance: 34.3
click at [265, 164] on textarea "9-12 | $250 AND UP house-HO Viking Fridge Maintenance - 6 yrs ( same fridge las…" at bounding box center [194, 136] width 149 height 59
click at [247, 21] on icon at bounding box center [250, 19] width 7 height 7
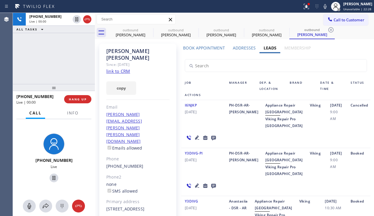
click at [211, 141] on icon at bounding box center [213, 138] width 5 height 5
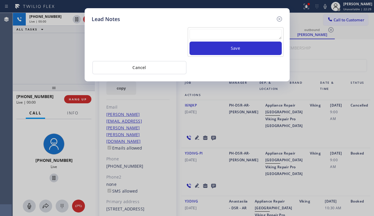
click at [199, 35] on textarea at bounding box center [236, 34] width 92 height 11
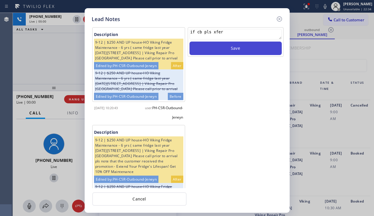
type textarea "if cb pls xfer"
click at [209, 44] on button "Save" at bounding box center [236, 48] width 92 height 13
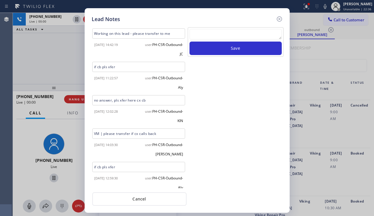
scroll to position [344, 0]
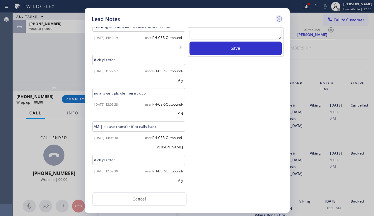
click at [280, 19] on icon at bounding box center [279, 19] width 7 height 7
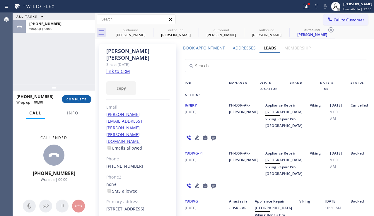
click at [79, 99] on span "COMPLETE" at bounding box center [76, 99] width 20 height 4
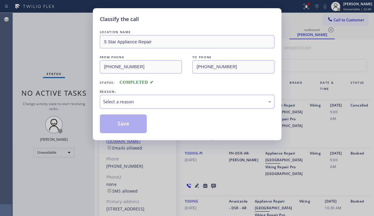
click at [139, 104] on div "Select a reason" at bounding box center [187, 101] width 168 height 7
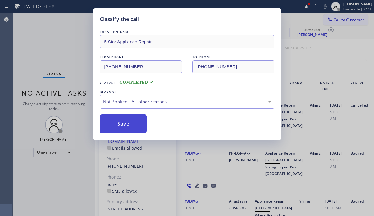
click at [118, 124] on button "Save" at bounding box center [123, 124] width 47 height 19
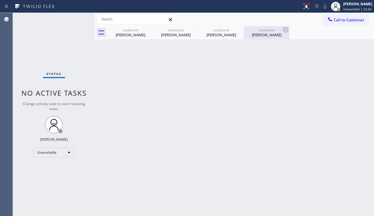
click at [266, 35] on div "[PERSON_NAME]" at bounding box center [267, 34] width 44 height 5
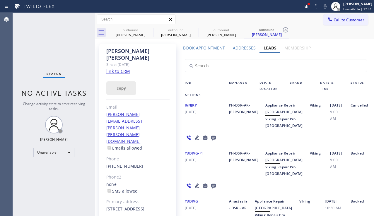
click at [119, 81] on button "copy" at bounding box center [121, 87] width 30 height 13
click at [353, 129] on div "Cancelled" at bounding box center [358, 115] width 23 height 27
click at [336, 21] on span "Call to Customer" at bounding box center [349, 19] width 31 height 5
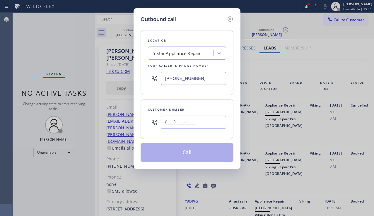
click at [181, 123] on input "(___) ___-____" at bounding box center [193, 122] width 65 height 13
paste input "760) 660-0752"
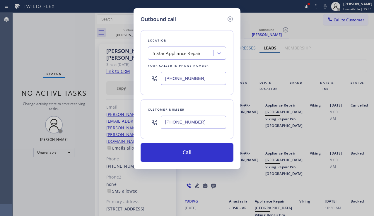
type input "[PHONE_NUMBER]"
click at [369, 150] on div "Outbound call Location 5 Star Appliance Repair Your caller id phone number [PHO…" at bounding box center [187, 108] width 374 height 216
click at [162, 58] on div "5 Star Appliance Repair" at bounding box center [182, 53] width 64 height 10
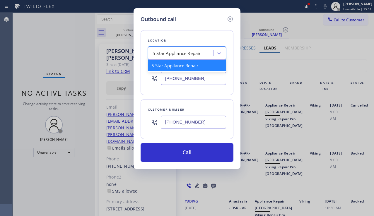
paste input "E Appliance Repair and HVAC [GEOGRAPHIC_DATA]"
type input "E Appliance Repair and HVAC [GEOGRAPHIC_DATA]"
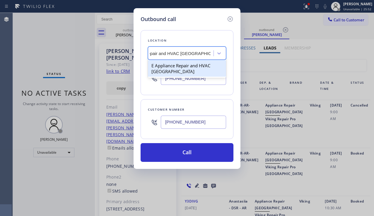
click at [176, 66] on div "E Appliance Repair and HVAC [GEOGRAPHIC_DATA]" at bounding box center [187, 68] width 78 height 16
type input "[PHONE_NUMBER]"
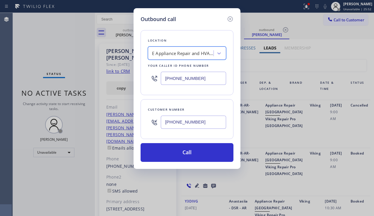
scroll to position [0, 1]
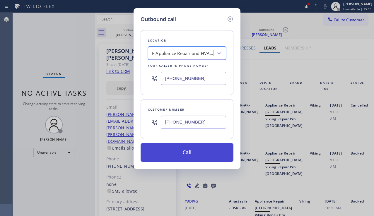
click at [168, 155] on button "Call" at bounding box center [187, 152] width 93 height 19
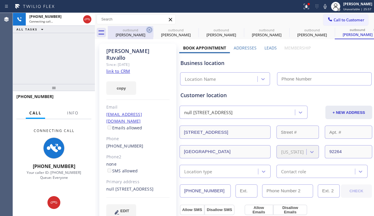
click at [150, 28] on icon at bounding box center [149, 29] width 7 height 7
click at [0, 0] on icon at bounding box center [0, 0] width 0 height 0
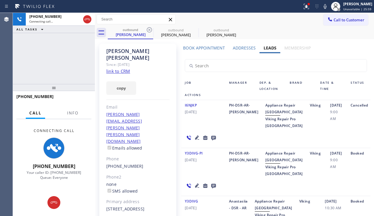
click at [150, 28] on icon at bounding box center [149, 29] width 7 height 7
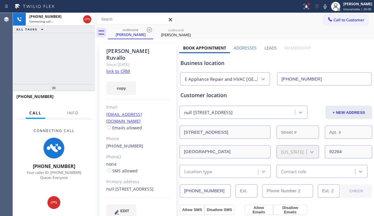
click at [264, 48] on label "Leads" at bounding box center [270, 48] width 12 height 6
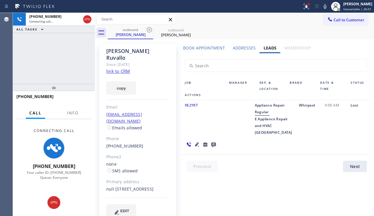
click at [199, 142] on icon at bounding box center [197, 144] width 4 height 4
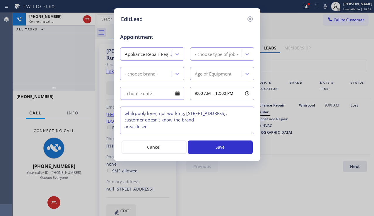
type textarea "whilrpool,dryer, not working, [STREET_ADDRESS], customer doesn't know the brand…"
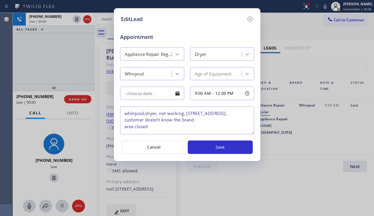
drag, startPoint x: 251, startPoint y: 18, endPoint x: 255, endPoint y: 23, distance: 6.2
click at [251, 18] on icon at bounding box center [250, 19] width 7 height 7
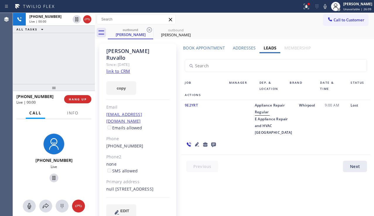
drag, startPoint x: 361, startPoint y: 106, endPoint x: 359, endPoint y: 109, distance: 4.2
click at [216, 143] on icon at bounding box center [213, 145] width 5 height 5
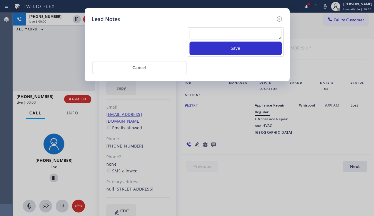
click at [209, 30] on textarea at bounding box center [236, 34] width 92 height 11
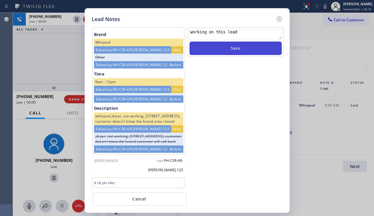
type textarea "working on this lead"
click at [240, 49] on button "Save" at bounding box center [236, 48] width 92 height 13
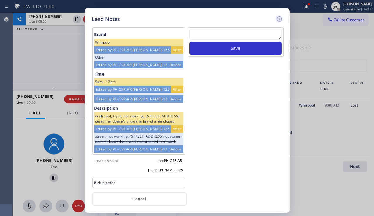
click at [277, 18] on icon at bounding box center [278, 18] width 5 height 5
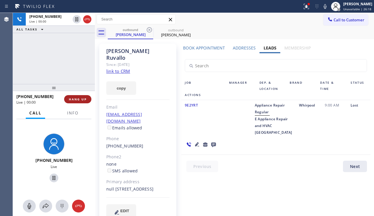
click at [87, 100] on button "HANG UP" at bounding box center [77, 99] width 27 height 8
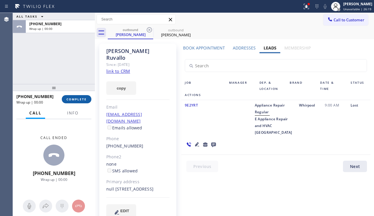
click at [87, 100] on button "COMPLETE" at bounding box center [77, 99] width 30 height 8
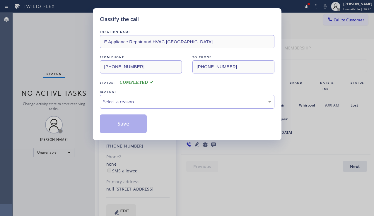
click at [148, 105] on div "Select a reason" at bounding box center [187, 101] width 168 height 7
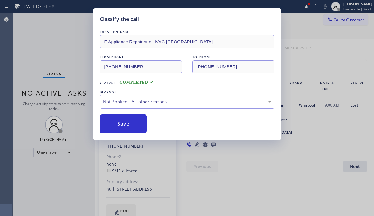
drag, startPoint x: 128, startPoint y: 125, endPoint x: 116, endPoint y: 182, distance: 58.2
click at [128, 125] on button "Save" at bounding box center [123, 124] width 47 height 19
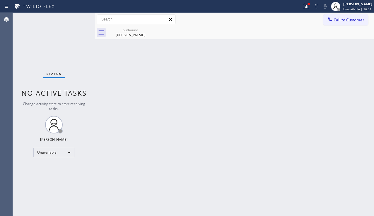
click at [371, 150] on div "Back to Dashboard Change Sender ID Customers Technicians Select a contact Outbo…" at bounding box center [234, 114] width 279 height 203
drag, startPoint x: 64, startPoint y: 168, endPoint x: 67, endPoint y: 165, distance: 4.6
click at [64, 168] on div "Status No active tasks Change activity state to start receiving tasks. [PERSON_…" at bounding box center [54, 114] width 82 height 203
click at [145, 35] on div "[PERSON_NAME]" at bounding box center [130, 34] width 44 height 5
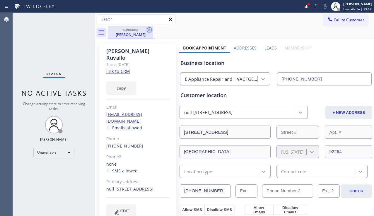
click at [152, 30] on icon at bounding box center [149, 29] width 7 height 7
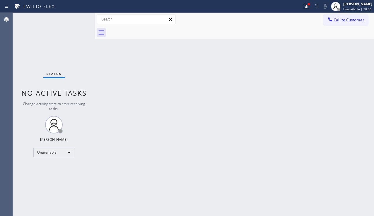
click at [49, 173] on div "Status No active tasks Change activity state to start receiving tasks. [PERSON_…" at bounding box center [54, 114] width 82 height 203
click at [159, 98] on div "Back to Dashboard Change Sender ID Customers Technicians Select a contact Outbo…" at bounding box center [234, 114] width 279 height 203
click at [334, 18] on span "Call to Customer" at bounding box center [349, 19] width 31 height 5
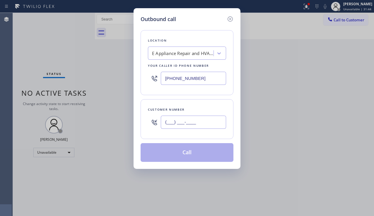
click at [176, 122] on input "(___) ___-____" at bounding box center [193, 122] width 65 height 13
paste input "323) 428-8122"
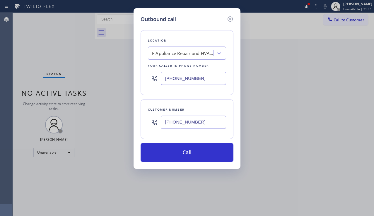
type input "[PHONE_NUMBER]"
click at [176, 57] on div "E Appliance Repair and HVAC [GEOGRAPHIC_DATA]" at bounding box center [183, 53] width 62 height 7
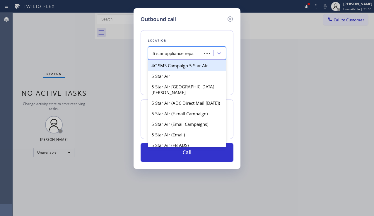
type input "5 star appliance repair"
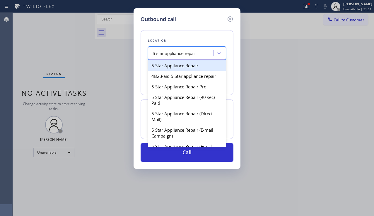
click at [175, 68] on div "5 Star Appliance Repair" at bounding box center [187, 65] width 78 height 11
type input "[PHONE_NUMBER]"
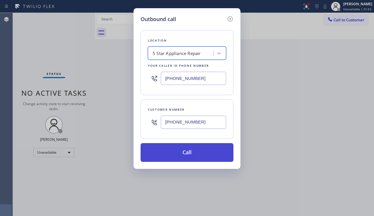
click at [175, 149] on button "Call" at bounding box center [187, 152] width 93 height 19
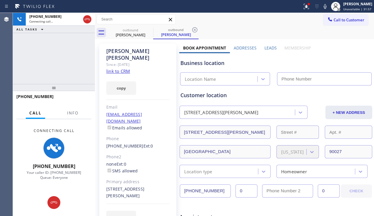
type input "[PHONE_NUMBER]"
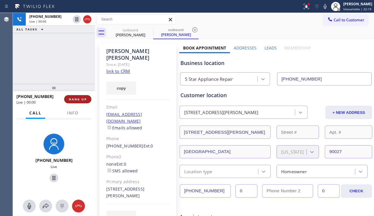
click at [83, 98] on span "HANG UP" at bounding box center [78, 99] width 18 height 4
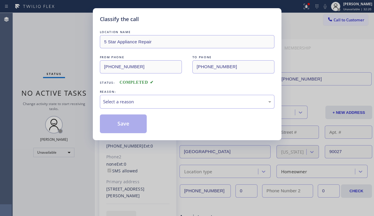
click at [147, 102] on div "Select a reason" at bounding box center [187, 101] width 168 height 7
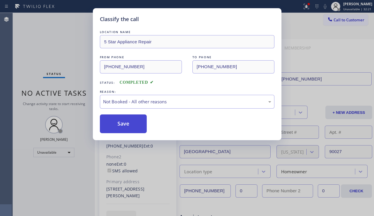
click at [122, 126] on button "Save" at bounding box center [123, 124] width 47 height 19
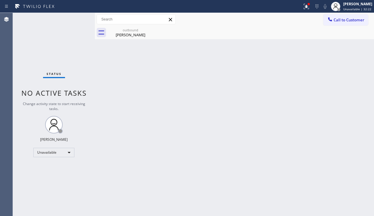
click at [332, 21] on icon at bounding box center [330, 19] width 4 height 4
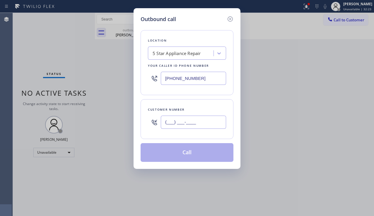
click at [178, 122] on input "(___) ___-____" at bounding box center [193, 122] width 65 height 13
paste input "513) 702-3732"
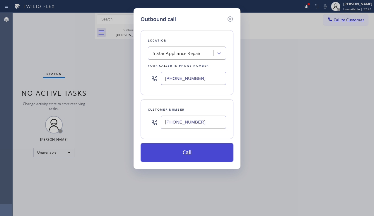
type input "[PHONE_NUMBER]"
click at [187, 149] on button "Call" at bounding box center [187, 152] width 93 height 19
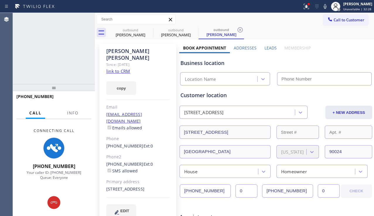
type input "[PHONE_NUMBER]"
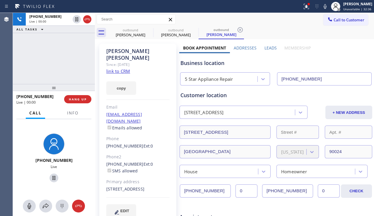
click at [44, 60] on div "[PHONE_NUMBER] Live | 00:00 ALL TASKS ALL TASKS ACTIVE TASKS TASKS IN WRAP UP" at bounding box center [54, 48] width 82 height 71
click at [267, 49] on label "Leads" at bounding box center [270, 48] width 12 height 6
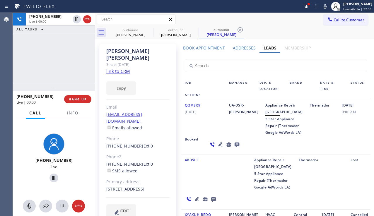
click at [238, 47] on label "Addresses" at bounding box center [244, 48] width 23 height 6
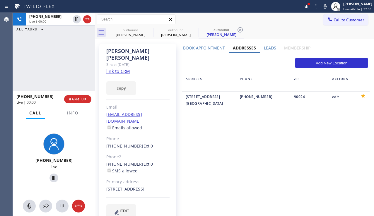
click at [214, 48] on label "Book Appointment" at bounding box center [204, 48] width 42 height 6
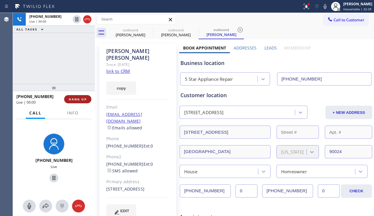
click at [74, 98] on span "HANG UP" at bounding box center [78, 99] width 18 height 4
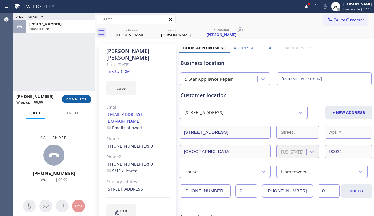
click at [74, 98] on span "COMPLETE" at bounding box center [76, 99] width 20 height 4
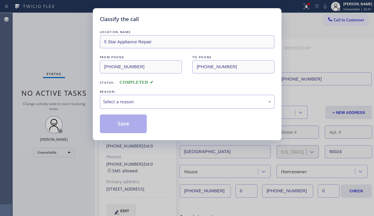
click at [129, 101] on div "Select a reason" at bounding box center [187, 101] width 168 height 7
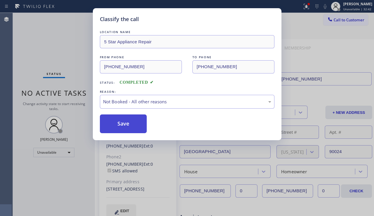
click at [122, 122] on button "Save" at bounding box center [123, 124] width 47 height 19
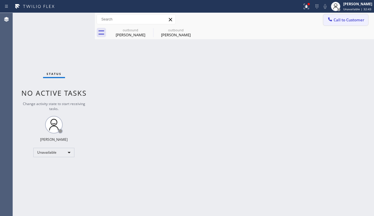
click at [334, 20] on span "Call to Customer" at bounding box center [349, 19] width 31 height 5
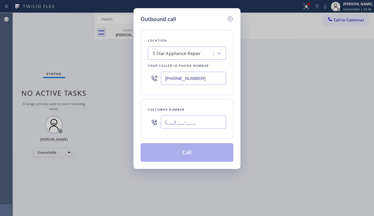
click at [189, 121] on input "(___) ___-____" at bounding box center [193, 122] width 65 height 13
paste input "786) 402-1973"
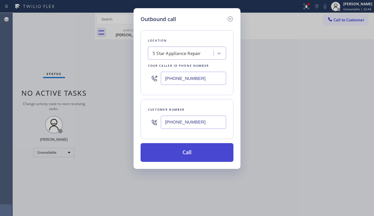
type input "[PHONE_NUMBER]"
click at [191, 151] on button "Call" at bounding box center [187, 152] width 93 height 19
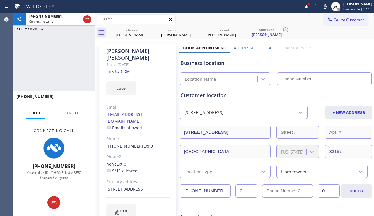
type input "[PHONE_NUMBER]"
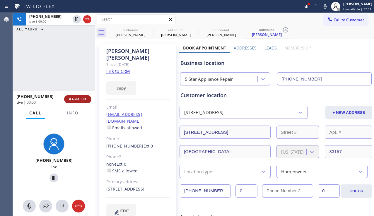
click at [83, 97] on span "HANG UP" at bounding box center [78, 99] width 18 height 4
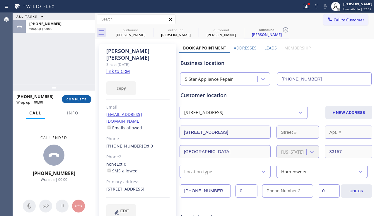
click at [83, 97] on span "COMPLETE" at bounding box center [76, 99] width 20 height 4
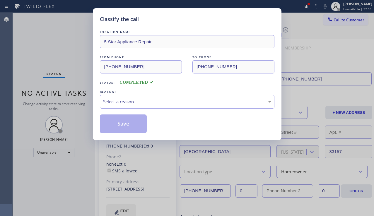
click at [164, 101] on div "Select a reason" at bounding box center [187, 101] width 168 height 7
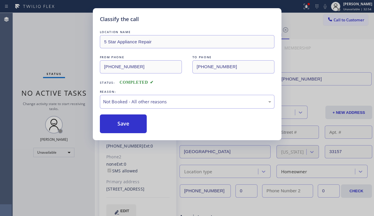
click at [122, 124] on button "Save" at bounding box center [123, 124] width 47 height 19
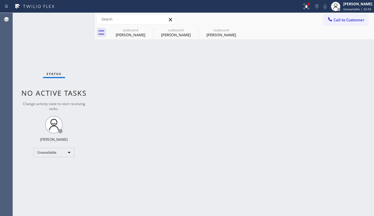
click at [338, 20] on span "Call to Customer" at bounding box center [349, 19] width 31 height 5
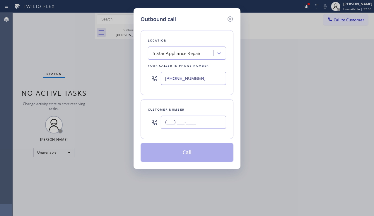
click at [171, 118] on input "(___) ___-____" at bounding box center [193, 122] width 65 height 13
paste input "602) 989-9445"
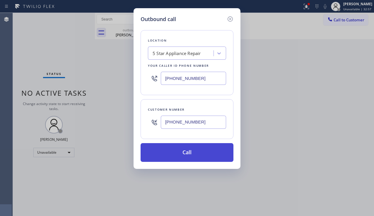
type input "[PHONE_NUMBER]"
click at [180, 151] on button "Call" at bounding box center [187, 152] width 93 height 19
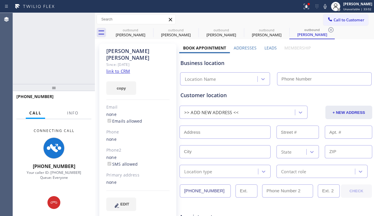
type input "[PHONE_NUMBER]"
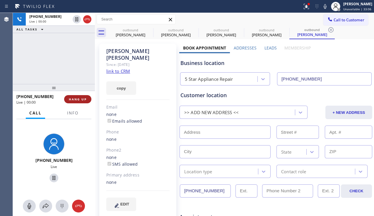
click at [74, 101] on button "HANG UP" at bounding box center [77, 99] width 27 height 8
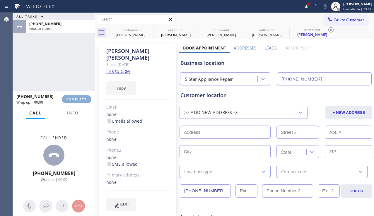
click at [74, 101] on button "COMPLETE" at bounding box center [77, 99] width 30 height 8
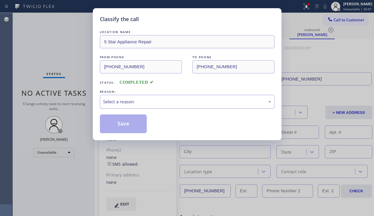
click at [144, 102] on div "Select a reason" at bounding box center [187, 101] width 168 height 7
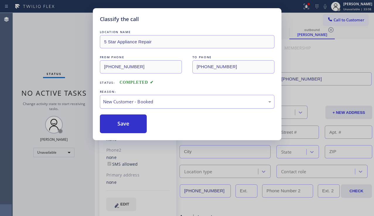
click at [140, 105] on div "New Customer - Booked" at bounding box center [187, 101] width 168 height 7
click at [123, 124] on button "Save" at bounding box center [123, 124] width 47 height 19
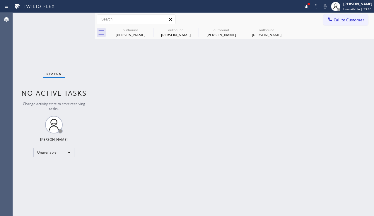
click at [335, 20] on span "Call to Customer" at bounding box center [349, 19] width 31 height 5
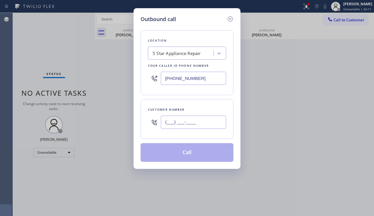
click at [177, 124] on input "(___) ___-____" at bounding box center [193, 122] width 65 height 13
paste input "203) 451-8411"
type input "[PHONE_NUMBER]"
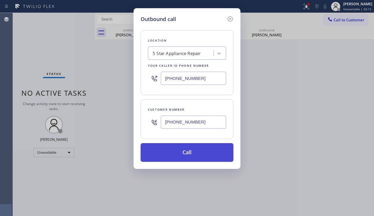
click at [186, 151] on button "Call" at bounding box center [187, 152] width 93 height 19
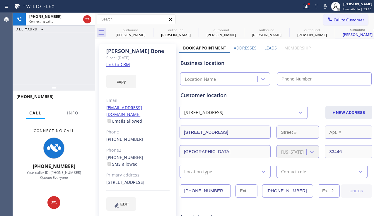
type input "[PHONE_NUMBER]"
click at [50, 69] on div "[PHONE_NUMBER] Connecting call… ALL TASKS ALL TASKS ACTIVE TASKS TASKS IN WRAP …" at bounding box center [54, 48] width 82 height 71
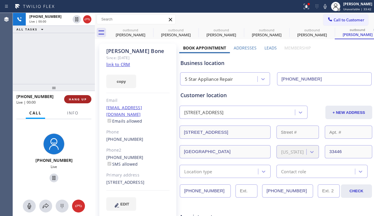
click at [80, 99] on span "HANG UP" at bounding box center [78, 99] width 18 height 4
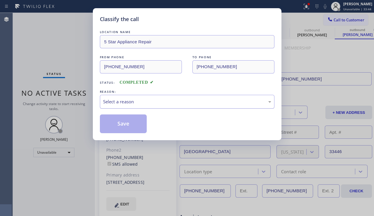
click at [175, 104] on div "Select a reason" at bounding box center [187, 101] width 168 height 7
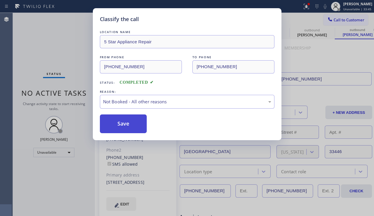
click at [123, 124] on button "Save" at bounding box center [123, 124] width 47 height 19
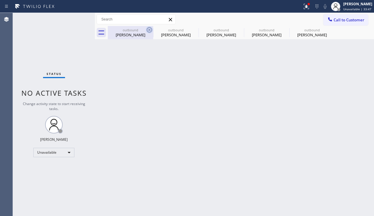
click at [149, 30] on icon at bounding box center [149, 29] width 5 height 5
click at [0, 0] on icon at bounding box center [0, 0] width 0 height 0
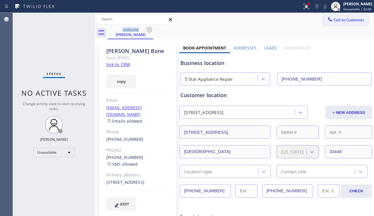
click at [334, 22] on span "Call to Customer" at bounding box center [349, 19] width 31 height 5
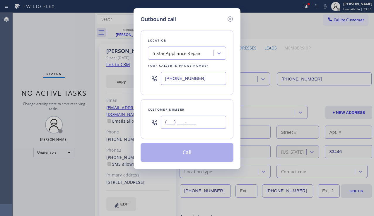
click at [175, 120] on input "(___) ___-____" at bounding box center [193, 122] width 65 height 13
paste input "818) 518-8001"
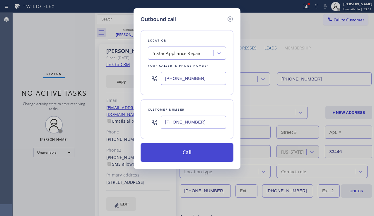
type input "[PHONE_NUMBER]"
click at [175, 159] on button "Call" at bounding box center [187, 152] width 93 height 19
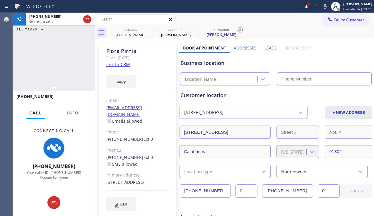
type input "[PHONE_NUMBER]"
click at [52, 50] on div "[PHONE_NUMBER] Connecting call… ALL TASKS ALL TASKS ACTIVE TASKS TASKS IN WRAP …" at bounding box center [54, 48] width 82 height 71
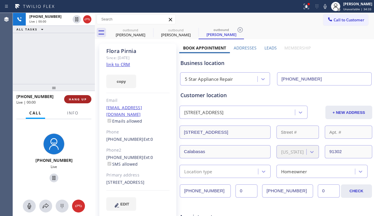
click at [82, 98] on span "HANG UP" at bounding box center [78, 99] width 18 height 4
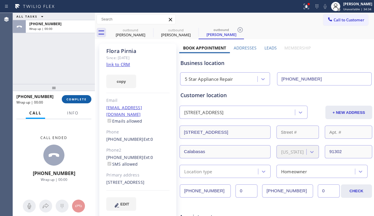
click at [82, 98] on span "COMPLETE" at bounding box center [76, 99] width 20 height 4
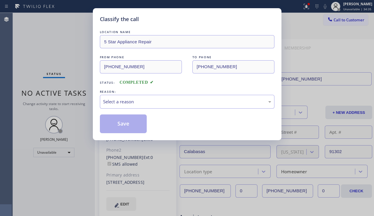
click at [135, 100] on div "Select a reason" at bounding box center [187, 101] width 168 height 7
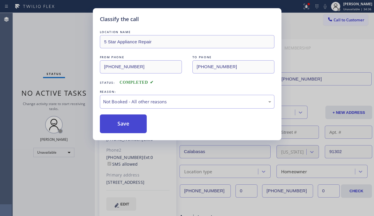
click at [122, 121] on button "Save" at bounding box center [123, 124] width 47 height 19
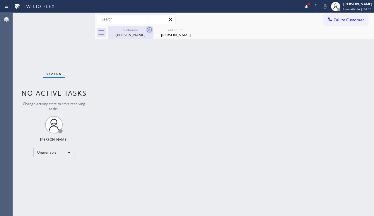
click at [150, 26] on icon at bounding box center [149, 29] width 7 height 7
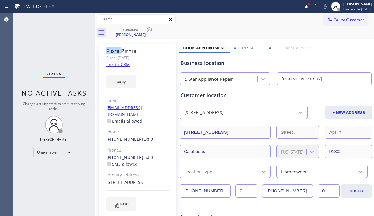
click at [150, 26] on icon at bounding box center [149, 29] width 7 height 7
click at [150, 26] on div "outbound [PERSON_NAME]" at bounding box center [241, 32] width 266 height 13
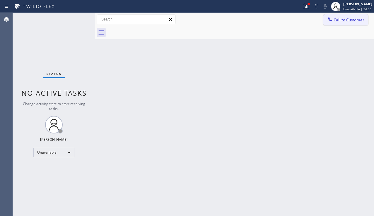
click at [343, 24] on button "Call to Customer" at bounding box center [345, 19] width 45 height 11
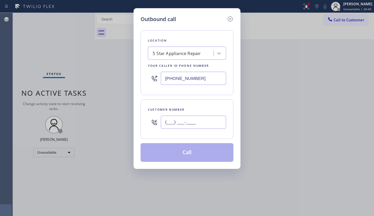
click at [177, 125] on input "(___) ___-____" at bounding box center [193, 122] width 65 height 13
paste input "310) 699-7604"
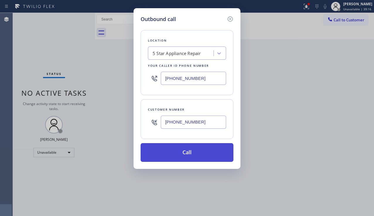
type input "[PHONE_NUMBER]"
click at [193, 152] on button "Call" at bounding box center [187, 152] width 93 height 19
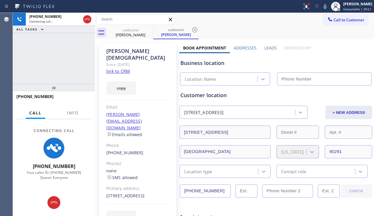
type input "[PHONE_NUMBER]"
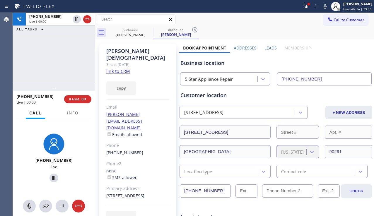
click at [62, 62] on div "[PHONE_NUMBER] Live | 00:00 ALL TASKS ALL TASKS ACTIVE TASKS TASKS IN WRAP UP" at bounding box center [54, 48] width 82 height 71
click at [74, 96] on button "HANG UP" at bounding box center [77, 99] width 27 height 8
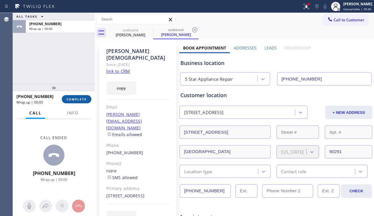
click at [74, 96] on button "COMPLETE" at bounding box center [77, 99] width 30 height 8
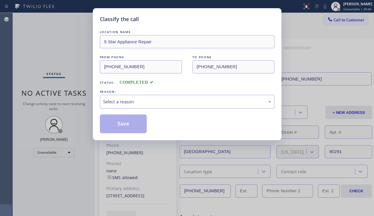
click at [147, 103] on div "Select a reason" at bounding box center [187, 101] width 168 height 7
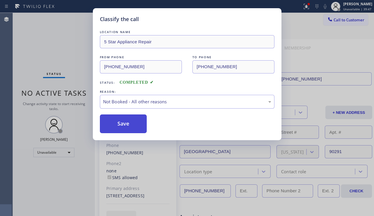
click at [126, 129] on button "Save" at bounding box center [123, 124] width 47 height 19
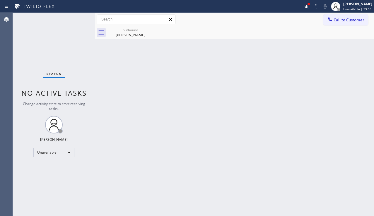
click at [356, 114] on div "Back to Dashboard Change Sender ID Customers Technicians Select a contact Outbo…" at bounding box center [234, 114] width 279 height 203
click at [338, 23] on button "Call to Customer" at bounding box center [345, 19] width 45 height 11
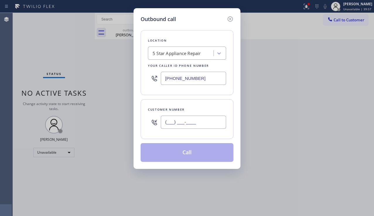
click at [196, 124] on input "(___) ___-____" at bounding box center [193, 122] width 65 height 13
paste input "646) 295-9532"
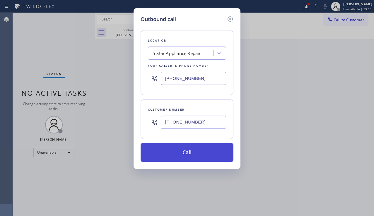
type input "[PHONE_NUMBER]"
click at [188, 151] on button "Call" at bounding box center [187, 152] width 93 height 19
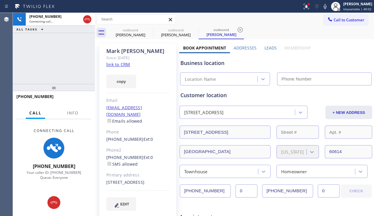
type input "[PHONE_NUMBER]"
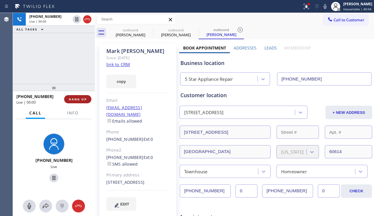
click at [82, 98] on span "HANG UP" at bounding box center [78, 99] width 18 height 4
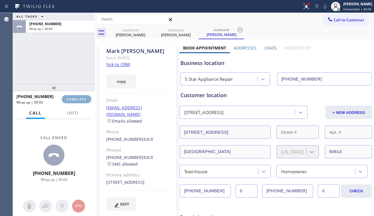
click at [82, 98] on span "COMPLETE" at bounding box center [76, 99] width 20 height 4
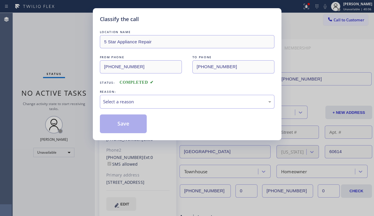
click at [157, 102] on div "Select a reason" at bounding box center [187, 101] width 168 height 7
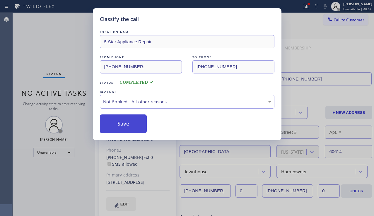
click at [118, 123] on button "Save" at bounding box center [123, 124] width 47 height 19
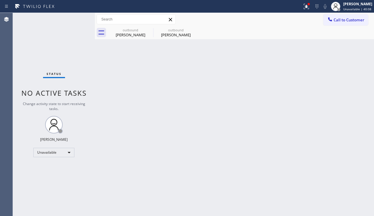
drag, startPoint x: 340, startPoint y: 19, endPoint x: 337, endPoint y: 21, distance: 3.2
click at [339, 19] on span "Call to Customer" at bounding box center [349, 19] width 31 height 5
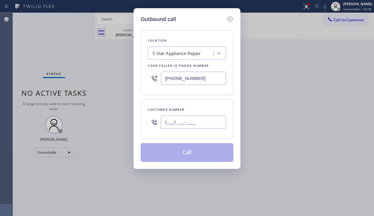
click at [178, 124] on input "(___) ___-____" at bounding box center [193, 122] width 65 height 13
paste input "818) 687-2550"
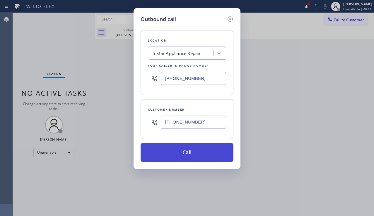
type input "[PHONE_NUMBER]"
click at [181, 151] on button "Call" at bounding box center [187, 152] width 93 height 19
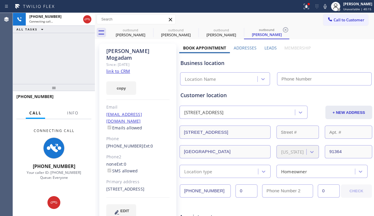
type input "[PHONE_NUMBER]"
click at [155, 161] on div "none Ext: 0 SMS allowed" at bounding box center [137, 167] width 63 height 13
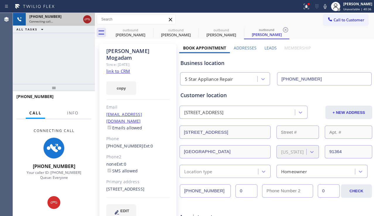
click at [89, 21] on icon at bounding box center [87, 19] width 7 height 7
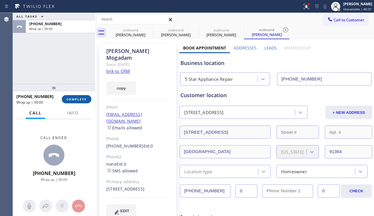
click at [69, 100] on span "COMPLETE" at bounding box center [76, 99] width 20 height 4
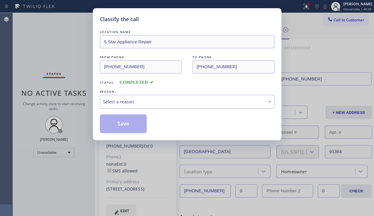
click at [160, 108] on div "Select a reason" at bounding box center [187, 102] width 175 height 14
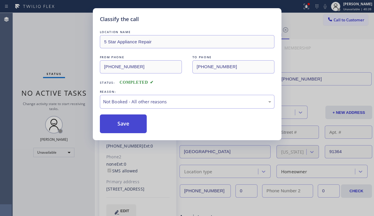
click at [129, 124] on button "Save" at bounding box center [123, 124] width 47 height 19
click at [339, 21] on span "Call to Customer" at bounding box center [349, 19] width 31 height 5
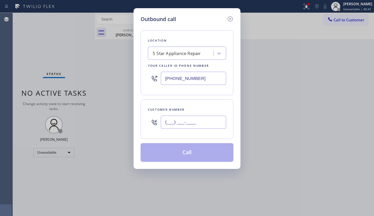
click at [215, 120] on input "(___) ___-____" at bounding box center [193, 122] width 65 height 13
paste input "312) 731-1698"
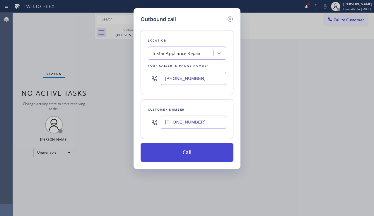
type input "[PHONE_NUMBER]"
click at [194, 155] on button "Call" at bounding box center [187, 152] width 93 height 19
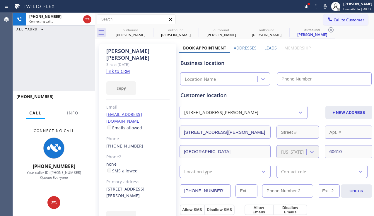
type input "[PHONE_NUMBER]"
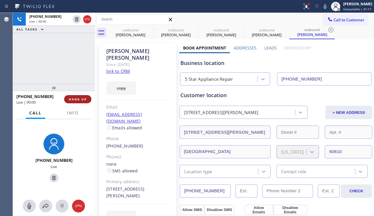
click at [81, 97] on button "HANG UP" at bounding box center [77, 99] width 27 height 8
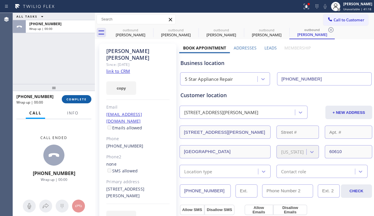
click at [81, 97] on button "COMPLETE" at bounding box center [77, 99] width 30 height 8
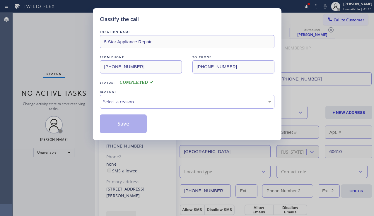
click at [156, 103] on div "Select a reason" at bounding box center [187, 101] width 168 height 7
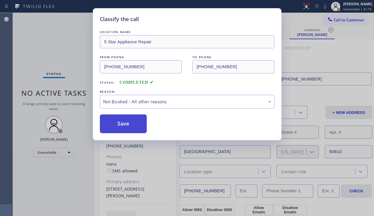
click at [124, 126] on button "Save" at bounding box center [123, 124] width 47 height 19
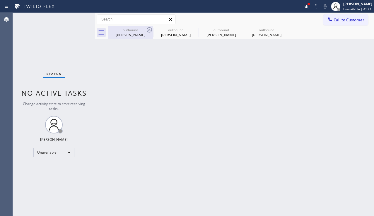
click at [149, 26] on div "outbound [PERSON_NAME]" at bounding box center [130, 32] width 44 height 13
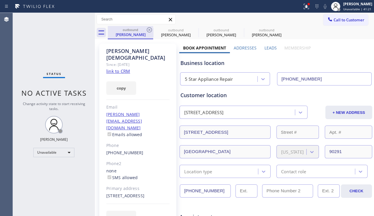
click at [149, 26] on div "outbound [PERSON_NAME]" at bounding box center [130, 32] width 44 height 13
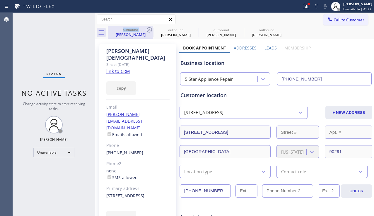
click at [149, 26] on div "outbound [PERSON_NAME]" at bounding box center [130, 32] width 44 height 13
click at [149, 31] on icon at bounding box center [149, 29] width 7 height 7
click at [0, 0] on icon at bounding box center [0, 0] width 0 height 0
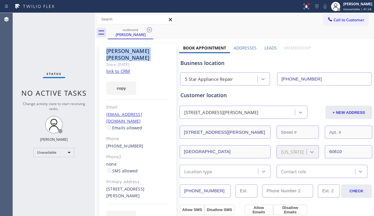
click at [149, 31] on icon at bounding box center [149, 29] width 7 height 7
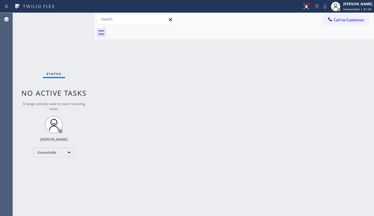
click at [149, 31] on div at bounding box center [241, 32] width 266 height 13
click at [304, 6] on icon at bounding box center [306, 6] width 4 height 4
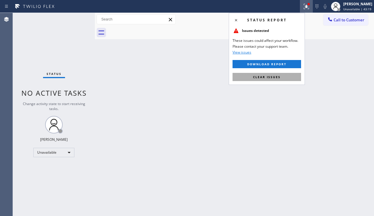
click at [284, 73] on button "Clear issues" at bounding box center [267, 77] width 69 height 8
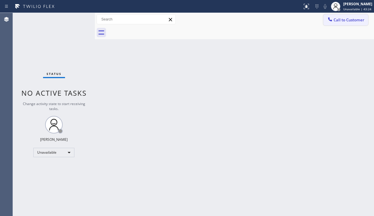
click at [339, 20] on span "Call to Customer" at bounding box center [349, 19] width 31 height 5
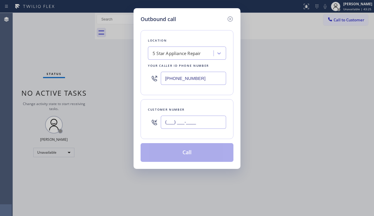
click at [199, 122] on input "(___) ___-____" at bounding box center [193, 122] width 65 height 13
paste input "818) 422-8708"
type input "[PHONE_NUMBER]"
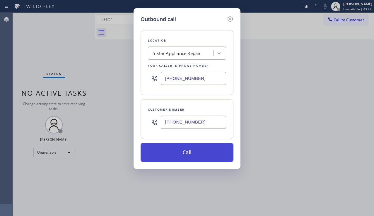
click at [182, 155] on button "Call" at bounding box center [187, 152] width 93 height 19
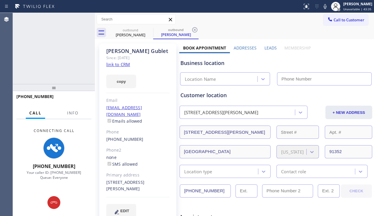
type input "[PHONE_NUMBER]"
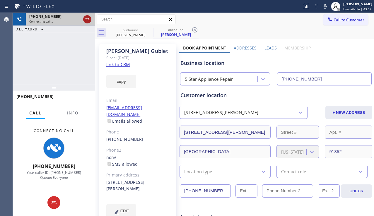
click at [88, 19] on icon at bounding box center [87, 19] width 7 height 7
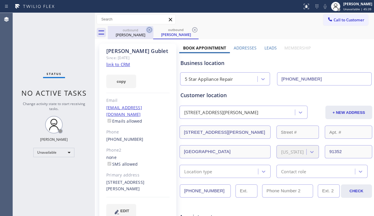
click at [148, 30] on icon at bounding box center [149, 29] width 7 height 7
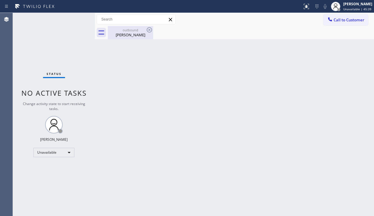
click at [148, 31] on icon at bounding box center [149, 29] width 7 height 7
click at [147, 31] on icon at bounding box center [149, 29] width 5 height 5
click at [140, 33] on div "[PERSON_NAME]" at bounding box center [130, 34] width 44 height 5
click at [43, 93] on span "No active tasks" at bounding box center [53, 93] width 65 height 10
click at [186, 85] on div "Back to Dashboard Change Sender ID Customers Technicians Select a contact Outbo…" at bounding box center [234, 114] width 279 height 203
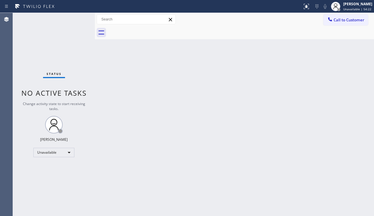
click at [163, 153] on div "Back to Dashboard Change Sender ID Customers Technicians Select a contact Outbo…" at bounding box center [234, 114] width 279 height 203
drag, startPoint x: 367, startPoint y: 99, endPoint x: 360, endPoint y: 91, distance: 10.2
click at [367, 99] on div "Back to Dashboard Change Sender ID Customers Technicians Select a contact Outbo…" at bounding box center [234, 114] width 279 height 203
click at [337, 21] on span "Call to Customer" at bounding box center [349, 19] width 31 height 5
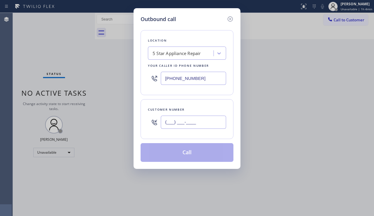
click at [177, 126] on input "(___) ___-____" at bounding box center [193, 122] width 65 height 13
paste input "414) 292-7938"
type input "[PHONE_NUMBER]"
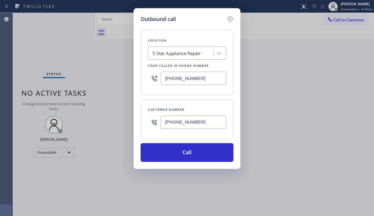
drag, startPoint x: 365, startPoint y: 123, endPoint x: 335, endPoint y: 114, distance: 30.8
click at [365, 123] on div "Outbound call Location 5 Star Appliance Repair Your caller id phone number [PHO…" at bounding box center [187, 108] width 374 height 216
click at [182, 54] on div "5 Star Appliance Repair" at bounding box center [177, 53] width 48 height 7
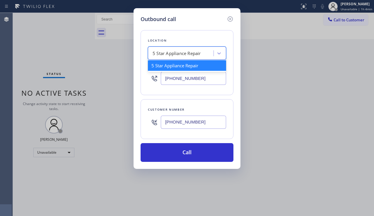
click at [203, 55] on div "5 Star Appliance Repair" at bounding box center [182, 53] width 64 height 10
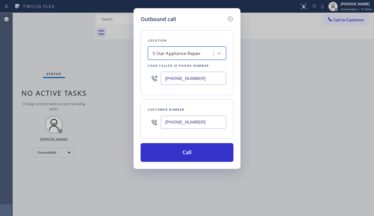
click at [203, 55] on div "5 Star Appliance Repair" at bounding box center [182, 53] width 64 height 10
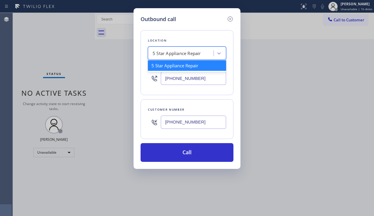
click at [185, 55] on div "5 Star Appliance Repair" at bounding box center [177, 53] width 48 height 7
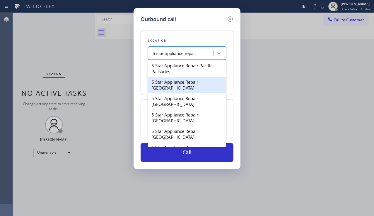
type input "5 star appliance repair"
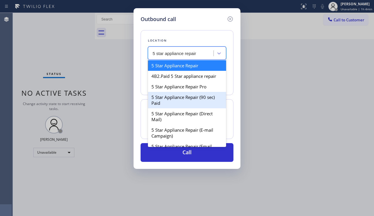
click at [195, 93] on div "5 Star Appliance Repair (90 sec) Paid" at bounding box center [187, 100] width 78 height 16
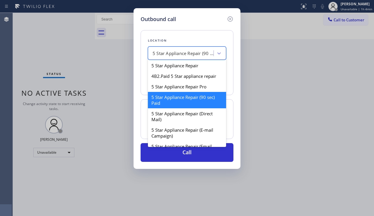
click at [204, 57] on div "5 Star Appliance Repair (90 sec) Paid" at bounding box center [182, 53] width 64 height 10
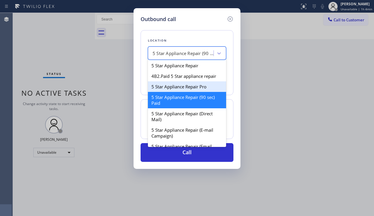
click at [189, 83] on div "5 Star Appliance Repair Pro" at bounding box center [187, 86] width 78 height 11
type input "[PHONE_NUMBER]"
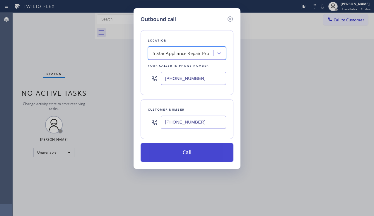
click at [167, 156] on button "Call" at bounding box center [187, 152] width 93 height 19
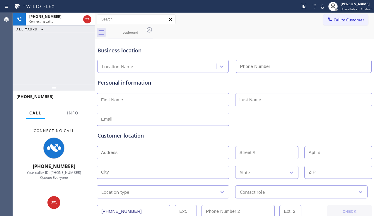
type input "[PHONE_NUMBER]"
click at [353, 134] on div "Customer location" at bounding box center [235, 136] width 274 height 8
click at [55, 71] on div "[PHONE_NUMBER] Connecting call… ALL TASKS ALL TASKS ACTIVE TASKS TASKS IN WRAP …" at bounding box center [54, 48] width 82 height 71
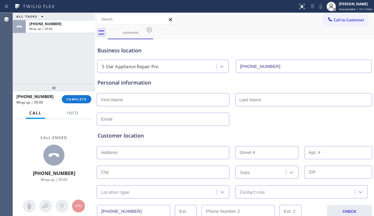
click at [243, 96] on input "text" at bounding box center [303, 99] width 137 height 13
paste input "[PERSON_NAME]"
type input "[PERSON_NAME]"
click at [177, 101] on input "text" at bounding box center [163, 99] width 133 height 13
type input "Mark"
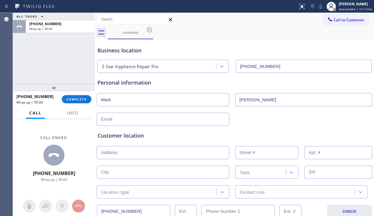
click at [160, 122] on input "text" at bounding box center [163, 119] width 133 height 13
click at [185, 116] on input "text" at bounding box center [163, 119] width 133 height 13
paste input "[EMAIL_ADDRESS][PERSON_NAME][DOMAIN_NAME]"
type input "[EMAIL_ADDRESS][PERSON_NAME][DOMAIN_NAME]"
click at [134, 154] on input "text" at bounding box center [163, 152] width 133 height 13
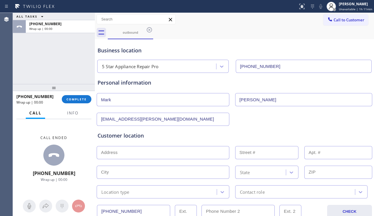
paste input "53151"
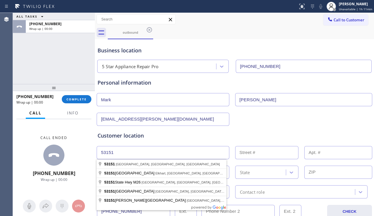
drag, startPoint x: 117, startPoint y: 153, endPoint x: 80, endPoint y: 151, distance: 36.9
click at [80, 151] on div "ALL TASKS ALL TASKS ACTIVE TASKS TASKS IN WRAP UP [PHONE_NUMBER] Wrap up | 00:0…" at bounding box center [193, 114] width 361 height 203
click at [122, 152] on input "53151" at bounding box center [163, 152] width 133 height 13
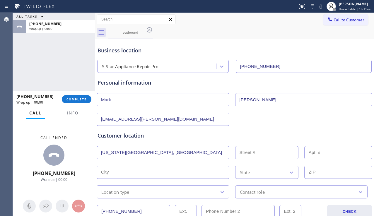
type input "WI-59"
type input "[GEOGRAPHIC_DATA]"
type input "53151"
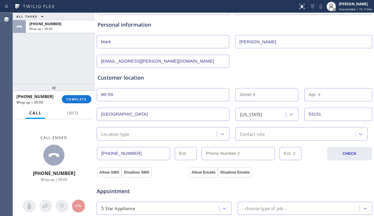
scroll to position [59, 0]
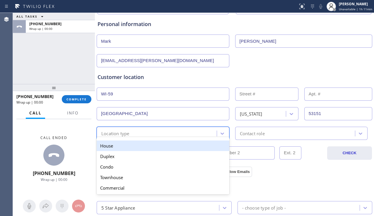
click at [167, 134] on div "Location type" at bounding box center [157, 133] width 118 height 10
click at [152, 146] on div "House" at bounding box center [163, 146] width 133 height 11
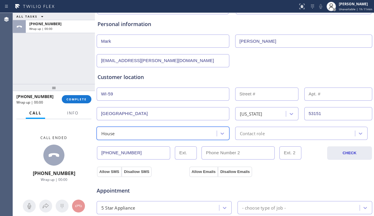
click at [237, 130] on div "Contact role" at bounding box center [296, 133] width 118 height 10
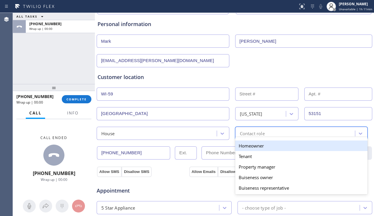
click at [235, 144] on div "Homeowner" at bounding box center [301, 146] width 133 height 11
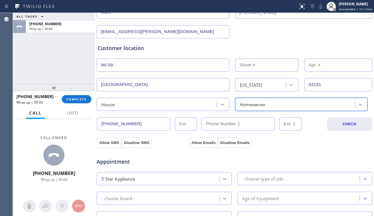
scroll to position [146, 0]
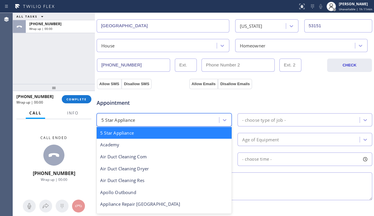
click at [196, 122] on div "5 Star Appliance" at bounding box center [158, 120] width 121 height 10
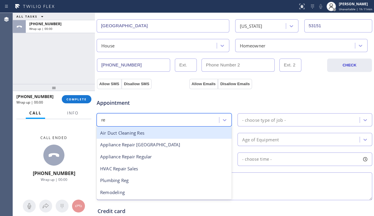
type input "reg"
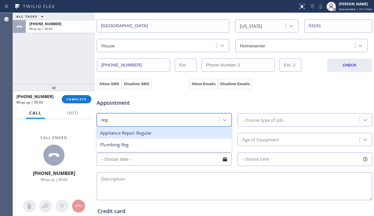
drag, startPoint x: 159, startPoint y: 133, endPoint x: 163, endPoint y: 133, distance: 4.4
click at [159, 133] on div "Appliance Repair Regular" at bounding box center [164, 133] width 135 height 12
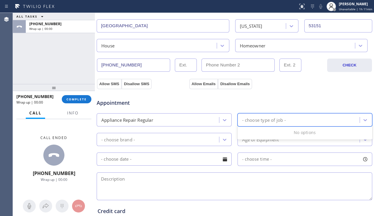
click at [252, 116] on div "- choose type of job -" at bounding box center [299, 120] width 121 height 10
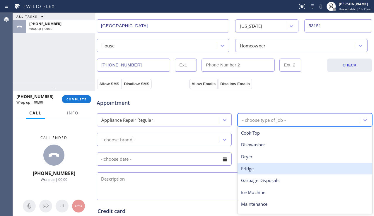
drag, startPoint x: 252, startPoint y: 172, endPoint x: 218, endPoint y: 165, distance: 35.2
click at [252, 172] on div "Fridge" at bounding box center [305, 169] width 135 height 12
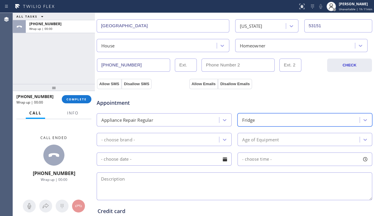
click at [210, 141] on div "- choose brand -" at bounding box center [158, 139] width 121 height 10
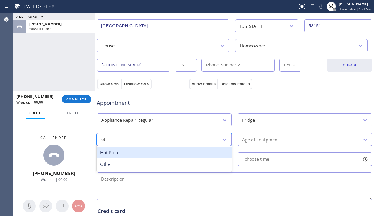
type input "oth"
click at [161, 150] on div "Other" at bounding box center [164, 153] width 135 height 12
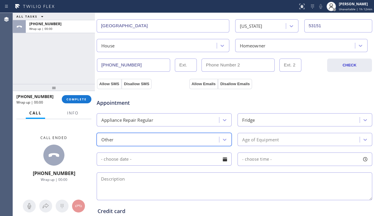
click at [248, 139] on div "Age of Equipment" at bounding box center [260, 139] width 37 height 7
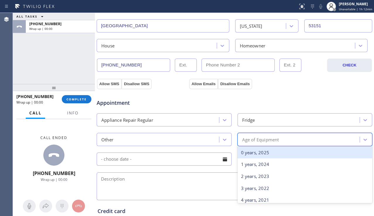
type input "5"
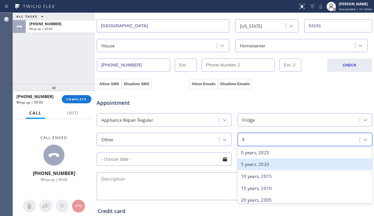
click at [250, 167] on div "5 years, 2020" at bounding box center [305, 164] width 135 height 12
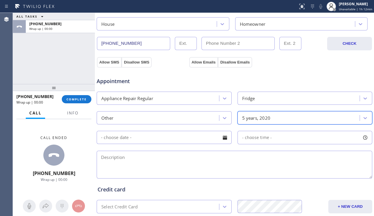
scroll to position [205, 0]
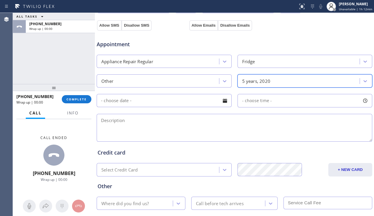
click at [146, 133] on textarea at bounding box center [235, 128] width 276 height 28
click at [163, 136] on textarea at bounding box center [235, 128] width 276 height 28
paste textarea "2 infinity wine cellar fridge | not working after it was exposed to a water in …"
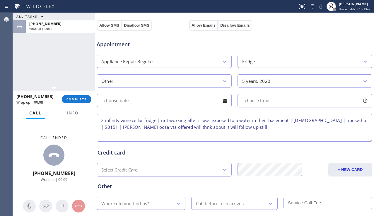
type textarea "2 infinity wine cellar fridge | not working after it was exposed to a water in …"
click at [146, 201] on div "Where did you find us?" at bounding box center [124, 203] width 47 height 7
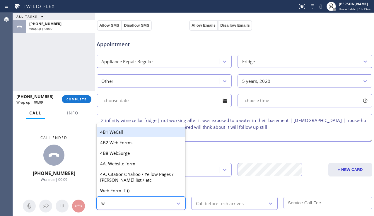
type input "web"
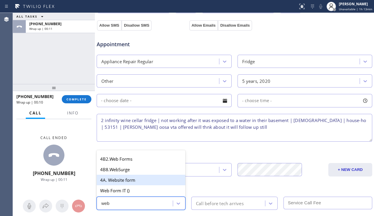
click at [149, 183] on div "4A. Website form" at bounding box center [141, 180] width 89 height 11
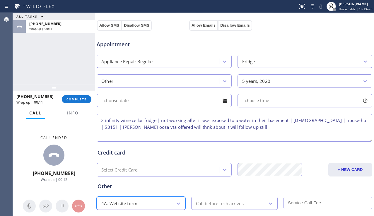
click at [207, 202] on div "Call before tech arrives" at bounding box center [220, 203] width 48 height 7
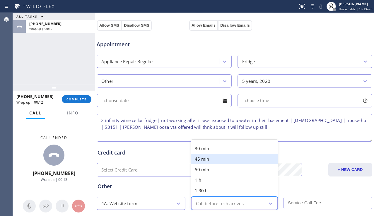
click at [146, 157] on div "Credit card Select Credit Card + NEW CARD CANCEL SAVE" at bounding box center [234, 160] width 276 height 34
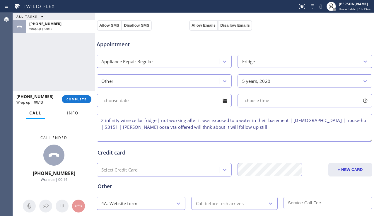
click at [69, 115] on span "Info" at bounding box center [72, 112] width 11 height 5
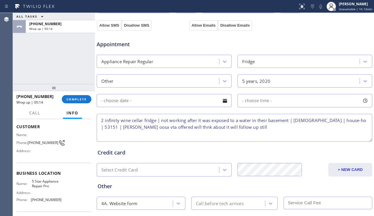
scroll to position [59, 0]
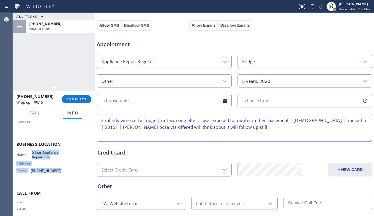
drag, startPoint x: 31, startPoint y: 155, endPoint x: 57, endPoint y: 177, distance: 33.4
click at [57, 175] on div "Name: 5 Star Appliance Repair Pro Address: Phone: [PHONE_NUMBER]" at bounding box center [38, 162] width 45 height 25
copy div "5 Star Appliance Repair Pro Address: Phone: [PHONE_NUMBER]"
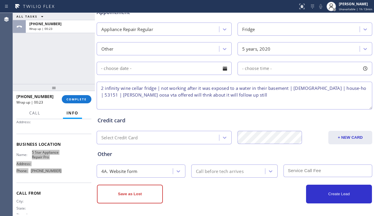
scroll to position [238, 0]
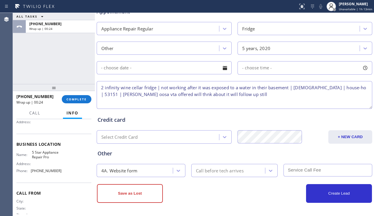
click at [194, 104] on textarea "2 infinity wine cellar fridge | not working after it was exposed to a water in …" at bounding box center [235, 95] width 276 height 28
click at [134, 195] on button "Save as Lost" at bounding box center [130, 193] width 66 height 19
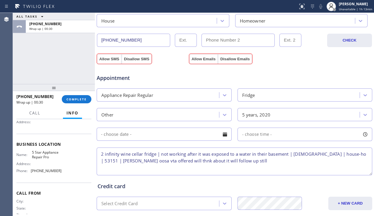
scroll to position [141, 0]
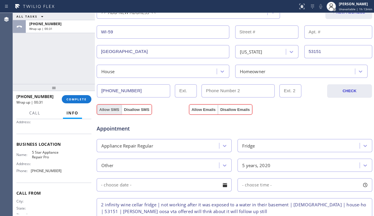
click at [114, 112] on button "Allow SMS" at bounding box center [109, 110] width 25 height 11
click at [201, 108] on button "Allow Emails" at bounding box center [203, 110] width 29 height 11
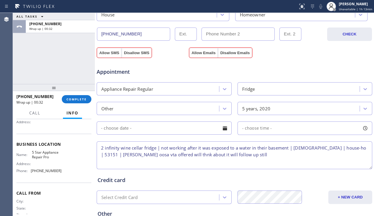
scroll to position [258, 0]
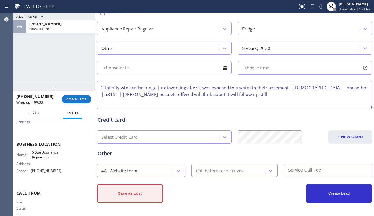
click at [129, 191] on button "Save as Lost" at bounding box center [130, 193] width 66 height 19
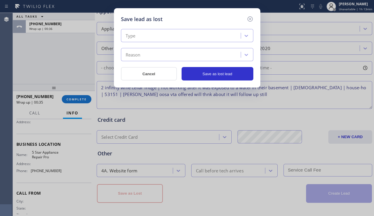
click at [155, 34] on div "Type" at bounding box center [182, 36] width 118 height 10
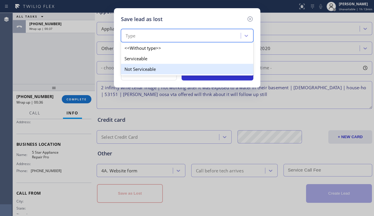
click at [143, 67] on div "Not Serviceable" at bounding box center [187, 69] width 132 height 11
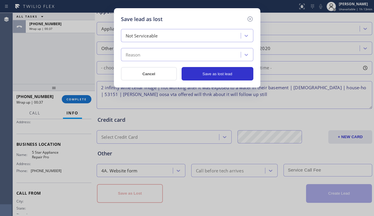
click at [156, 54] on div "Reason" at bounding box center [182, 55] width 118 height 10
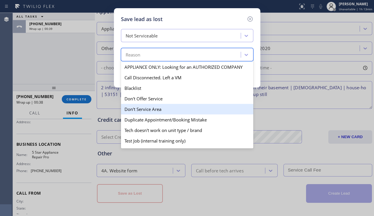
click at [144, 107] on div "Don't Service Area" at bounding box center [187, 109] width 132 height 11
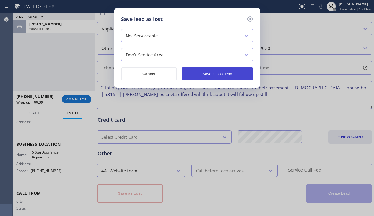
click at [217, 74] on button "Save as lost lead" at bounding box center [218, 73] width 72 height 13
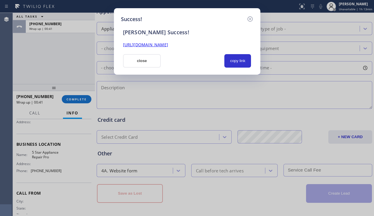
click at [168, 45] on link "[URL][DOMAIN_NAME]" at bounding box center [145, 45] width 45 height 6
click at [235, 58] on button "copy link" at bounding box center [237, 60] width 27 height 13
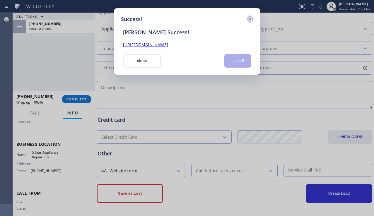
click at [250, 21] on icon at bounding box center [249, 18] width 5 height 5
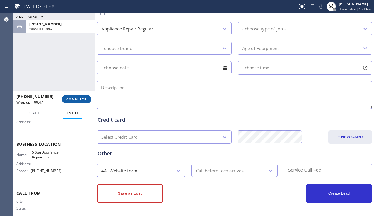
click at [81, 99] on span "COMPLETE" at bounding box center [76, 99] width 20 height 4
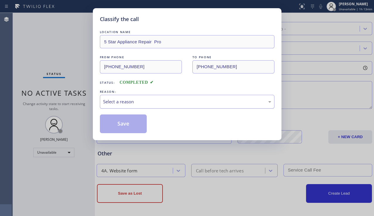
click at [135, 99] on div "Select a reason" at bounding box center [187, 101] width 168 height 7
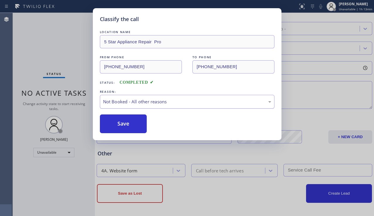
drag, startPoint x: 117, startPoint y: 124, endPoint x: 107, endPoint y: 99, distance: 26.4
click at [117, 123] on button "Save" at bounding box center [123, 124] width 47 height 19
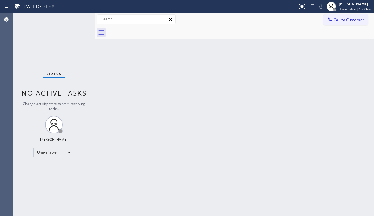
drag, startPoint x: 144, startPoint y: 89, endPoint x: 141, endPoint y: 95, distance: 7.3
click at [142, 91] on div "Back to Dashboard Change Sender ID Customers Technicians Select a contact Outbo…" at bounding box center [234, 114] width 279 height 203
click at [48, 58] on div "Status No active tasks Change activity state to start receiving tasks. [PERSON_…" at bounding box center [54, 114] width 82 height 203
click at [168, 103] on div "Back to Dashboard Change Sender ID Customers Technicians Select a contact Outbo…" at bounding box center [234, 114] width 279 height 203
click at [354, 148] on div "Back to Dashboard Change Sender ID Customers Technicians Select a contact Outbo…" at bounding box center [234, 114] width 279 height 203
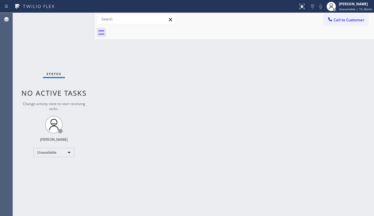
click at [40, 38] on div "Status No active tasks Change activity state to start receiving tasks. [PERSON_…" at bounding box center [54, 114] width 82 height 203
